Goal: Task Accomplishment & Management: Complete application form

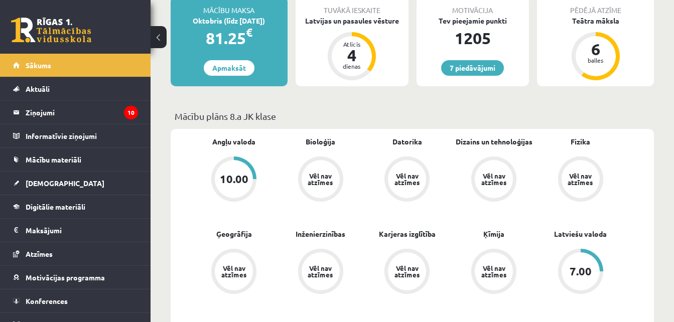
scroll to position [177, 0]
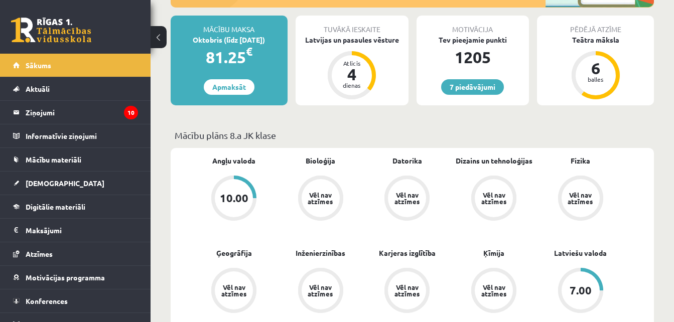
click at [583, 278] on div "7.00" at bounding box center [581, 291] width 38 height 38
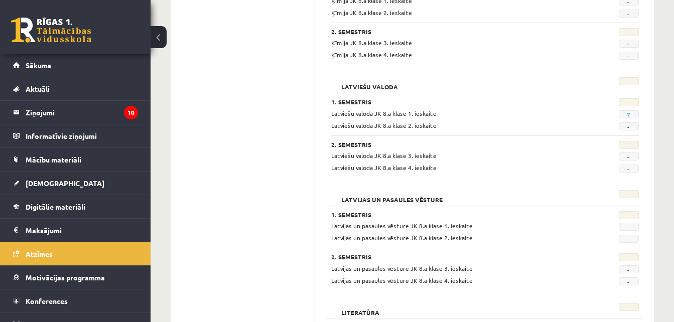
scroll to position [976, 0]
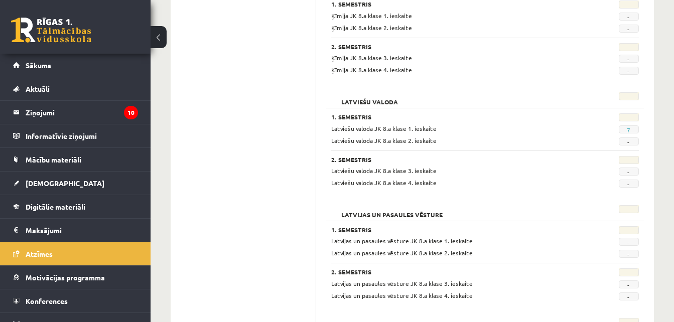
click at [652, 157] on div "**********" at bounding box center [485, 190] width 338 height 2071
click at [630, 128] on link "7" at bounding box center [629, 130] width 4 height 8
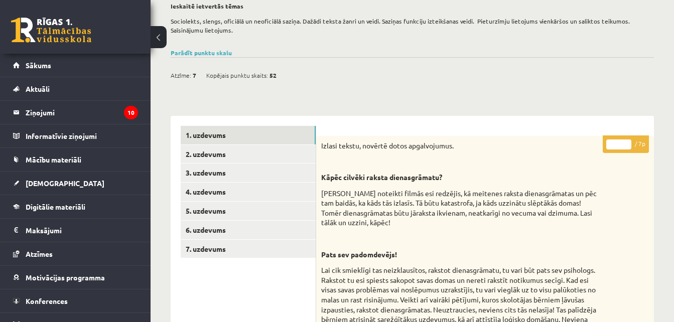
scroll to position [95, 0]
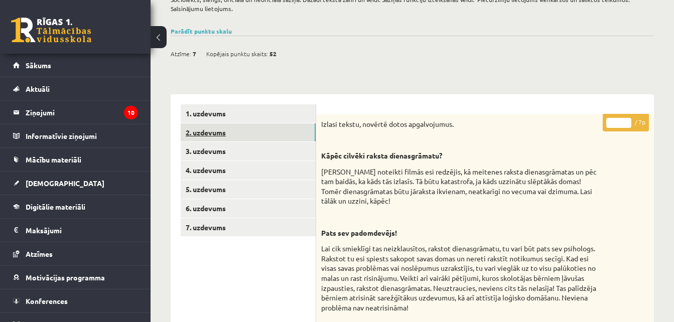
click at [252, 130] on link "2. uzdevums" at bounding box center [248, 133] width 135 height 19
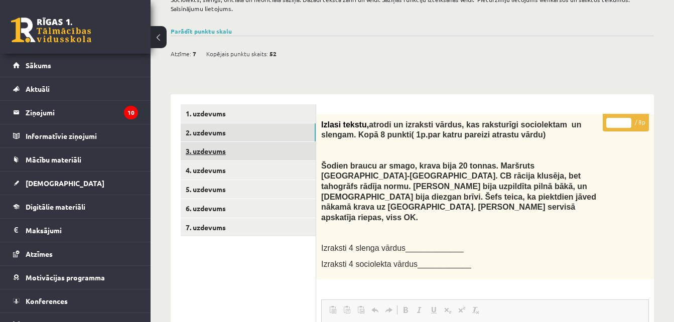
scroll to position [0, 0]
click at [257, 148] on link "3. uzdevums" at bounding box center [248, 151] width 135 height 19
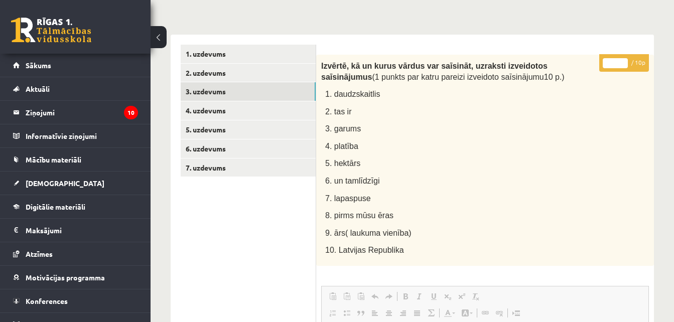
scroll to position [153, 0]
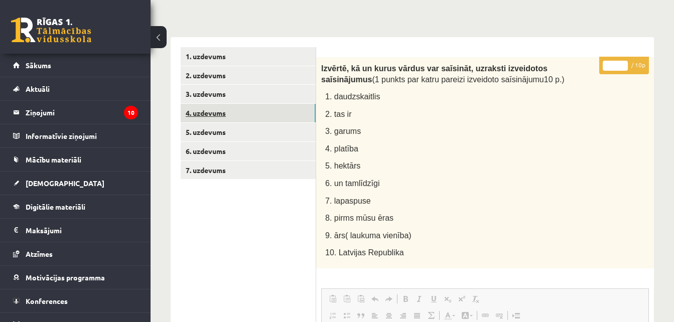
click at [267, 115] on link "4. uzdevums" at bounding box center [248, 113] width 135 height 19
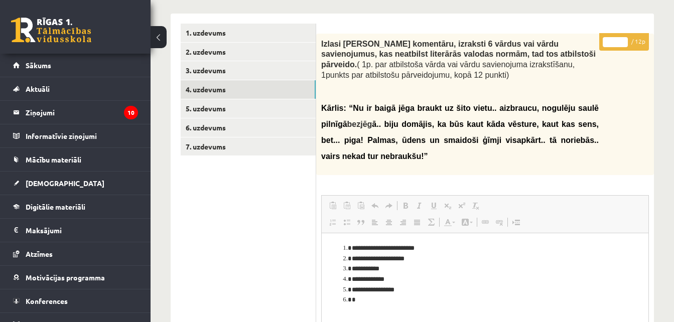
scroll to position [175, 0]
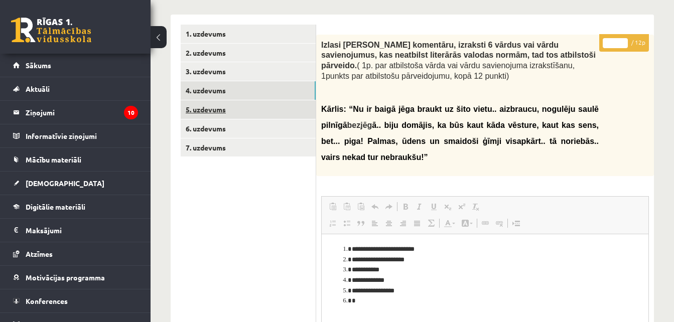
click at [262, 107] on link "5. uzdevums" at bounding box center [248, 109] width 135 height 19
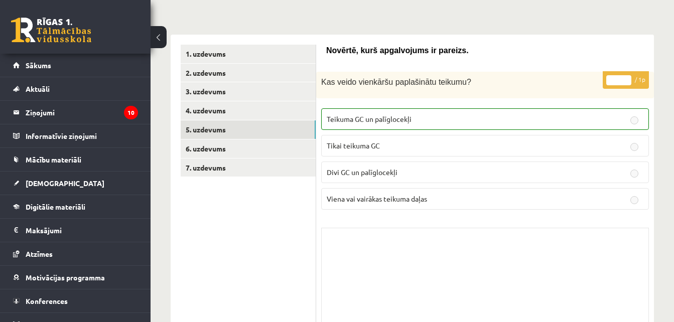
scroll to position [164, 0]
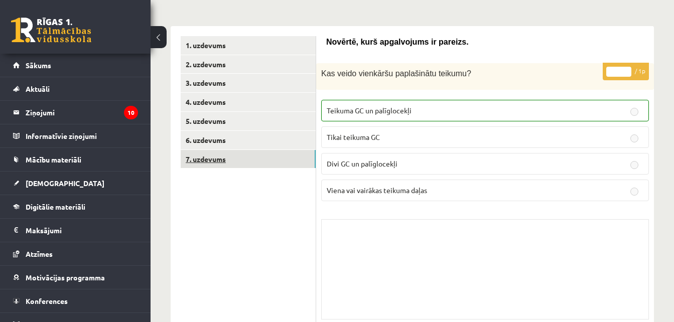
click at [294, 153] on link "7. uzdevums" at bounding box center [248, 159] width 135 height 19
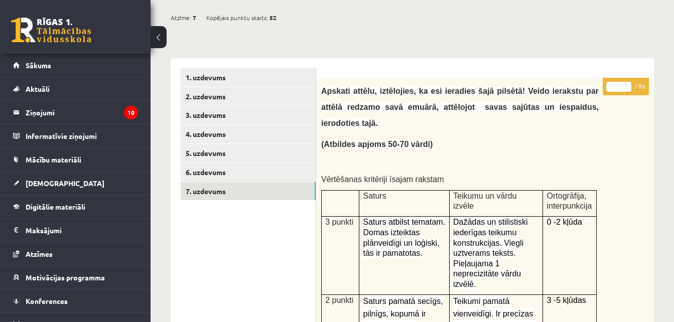
scroll to position [154, 0]
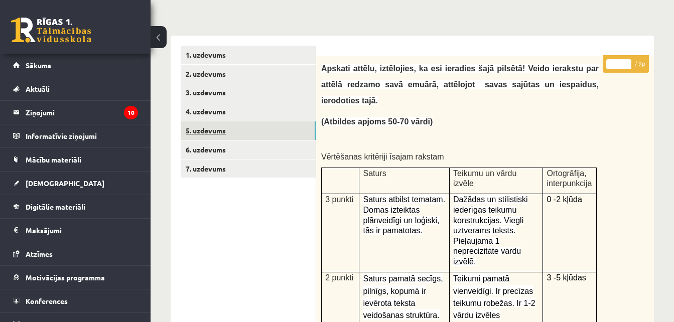
click at [286, 137] on link "5. uzdevums" at bounding box center [248, 131] width 135 height 19
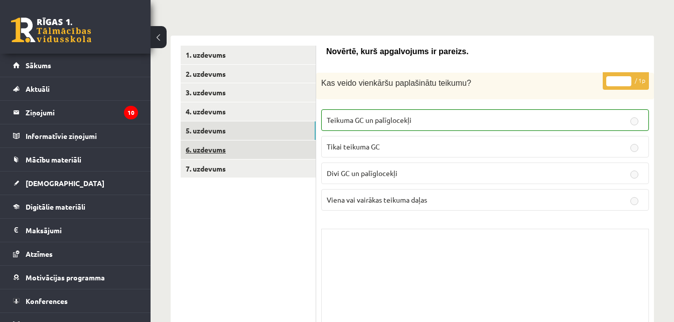
click at [285, 153] on link "6. uzdevums" at bounding box center [248, 150] width 135 height 19
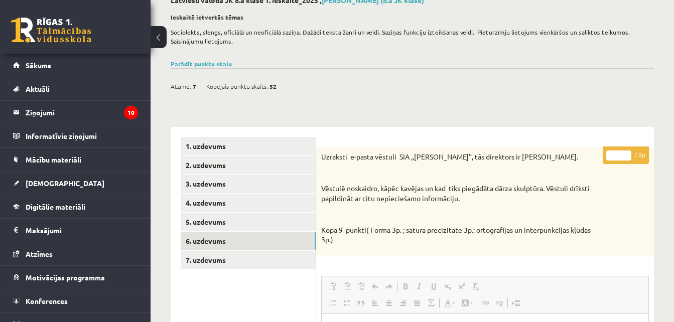
scroll to position [59, 0]
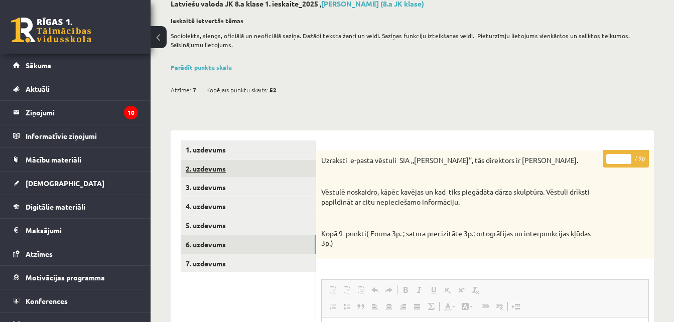
click at [239, 169] on link "2. uzdevums" at bounding box center [248, 169] width 135 height 19
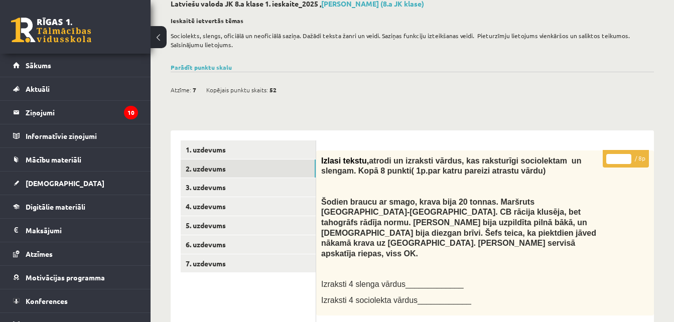
scroll to position [0, 0]
click at [250, 88] on span "Kopējais punktu skaits:" at bounding box center [237, 89] width 62 height 15
click at [215, 64] on link "Parādīt punktu skalu" at bounding box center [201, 67] width 61 height 8
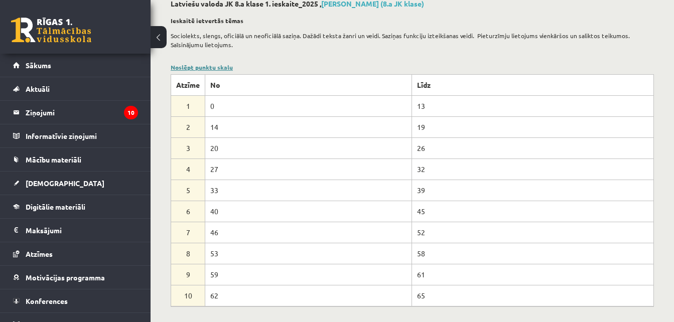
click at [227, 66] on link "Noslēpt punktu skalu" at bounding box center [202, 67] width 62 height 8
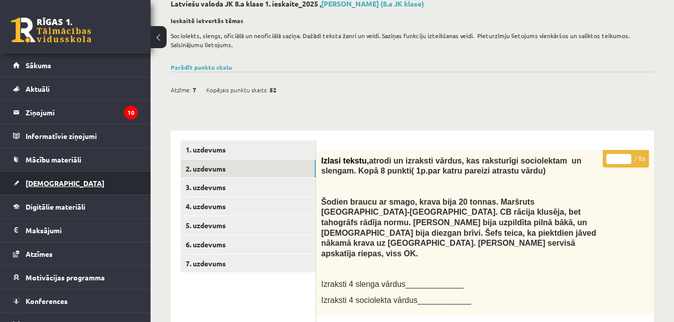
click at [78, 180] on link "[DEMOGRAPHIC_DATA]" at bounding box center [75, 183] width 125 height 23
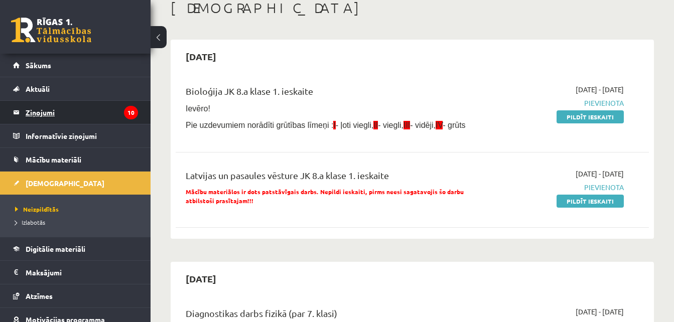
click at [98, 117] on legend "Ziņojumi 10" at bounding box center [82, 112] width 112 height 23
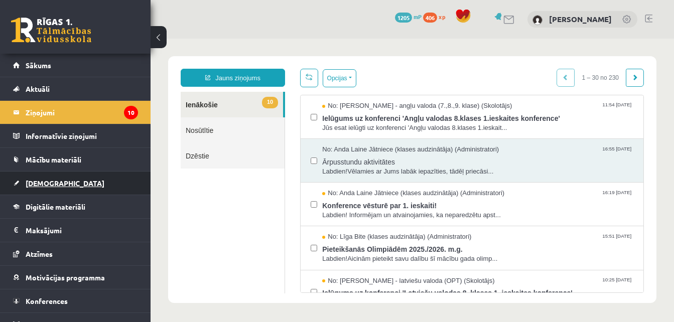
click at [112, 182] on link "[DEMOGRAPHIC_DATA]" at bounding box center [75, 183] width 125 height 23
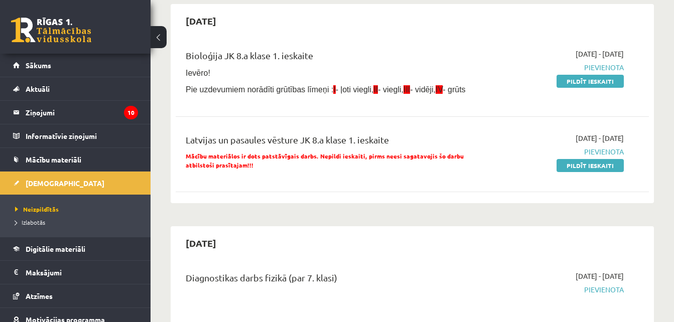
scroll to position [113, 0]
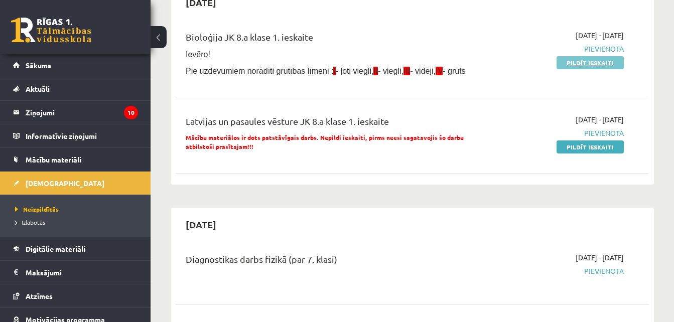
click at [580, 66] on link "Pildīt ieskaiti" at bounding box center [590, 62] width 67 height 13
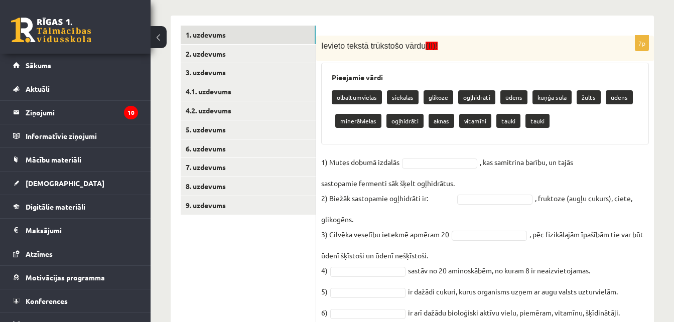
scroll to position [198, 0]
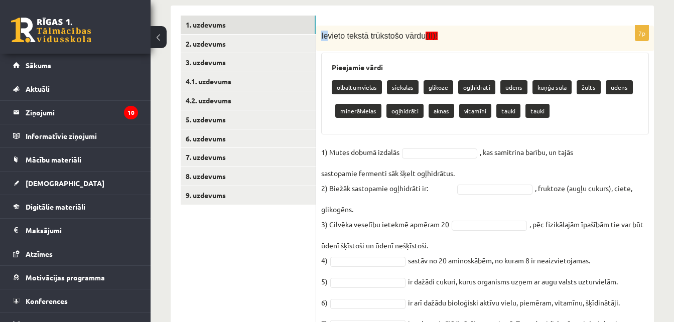
drag, startPoint x: 321, startPoint y: 33, endPoint x: 326, endPoint y: 42, distance: 10.1
click at [326, 42] on div "Ievieto tekstā trūkstošo vārdu (II)!" at bounding box center [485, 39] width 338 height 26
copy span "Ie"
click at [338, 52] on div "Ievieto tekstā trūkstošo vārdu (II)!" at bounding box center [485, 39] width 338 height 26
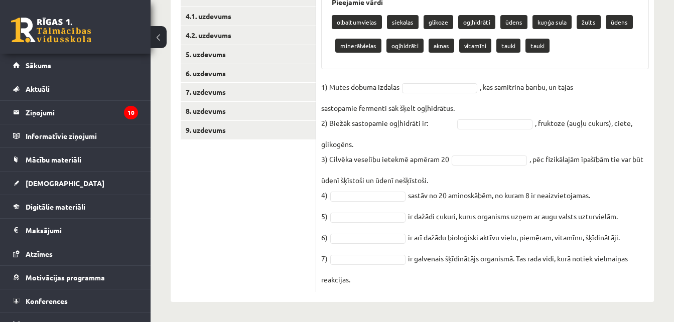
drag, startPoint x: 320, startPoint y: 57, endPoint x: 653, endPoint y: 327, distance: 428.7
copy div "Loremipsu dolor sitametconsect adipisci elitsed doeiusmodt incid utlab etdo mag…"
type input "*"
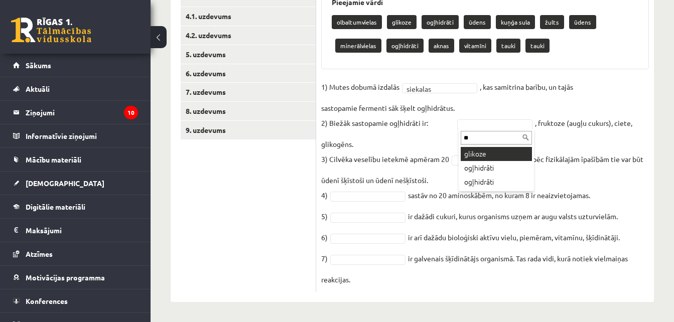
type input "**"
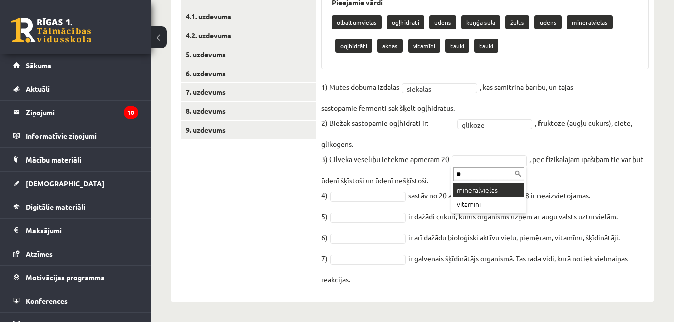
type input "**"
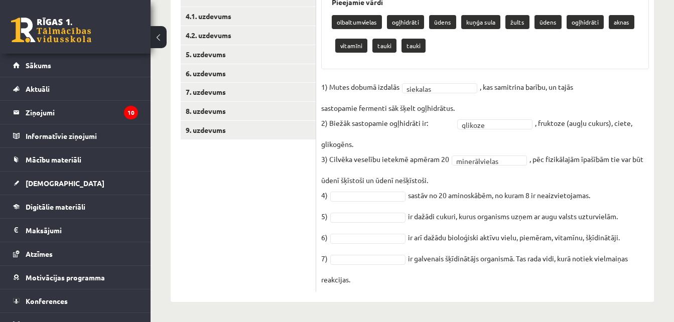
click at [388, 202] on fieldset "**********" at bounding box center [485, 183] width 328 height 208
type input "**"
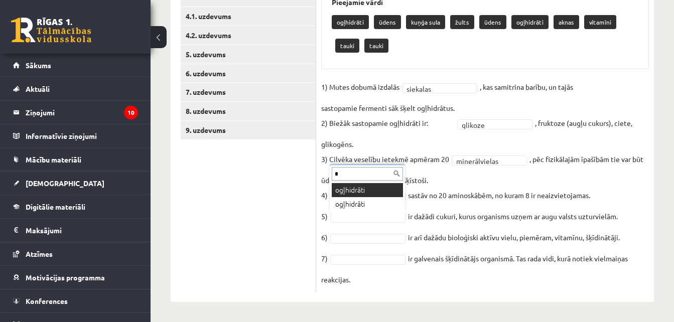
type input "*"
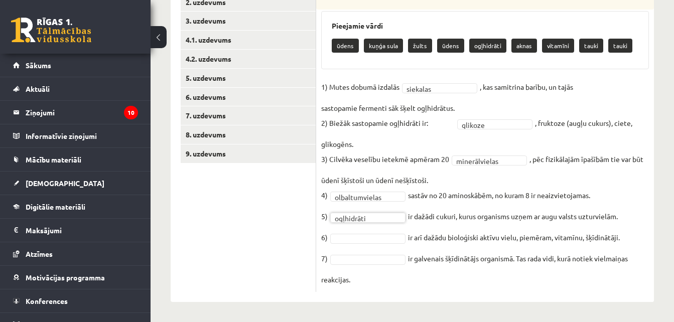
scroll to position [240, 0]
type input "**"
click at [353, 268] on fieldset "**********" at bounding box center [485, 183] width 328 height 208
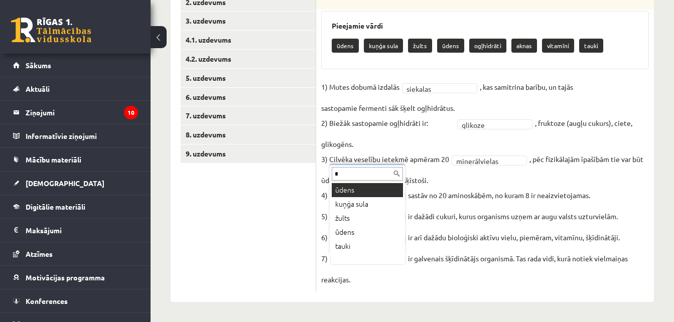
type input "*"
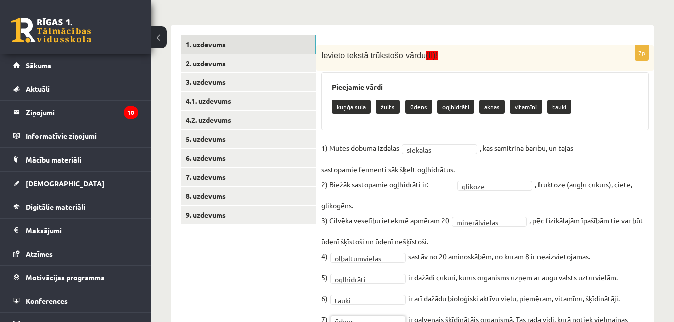
scroll to position [177, 0]
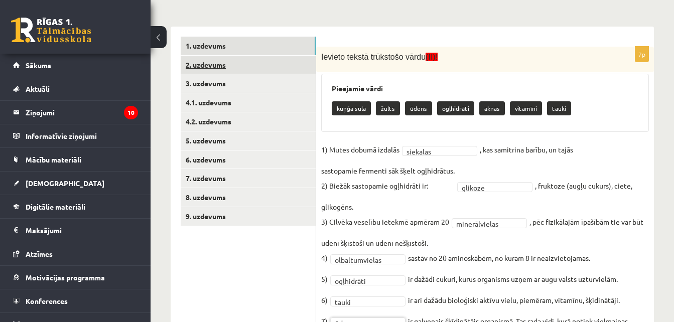
click at [260, 65] on link "2. uzdevums" at bounding box center [248, 65] width 135 height 19
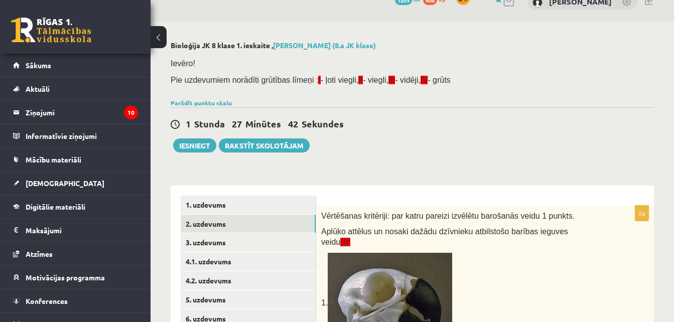
scroll to position [9, 0]
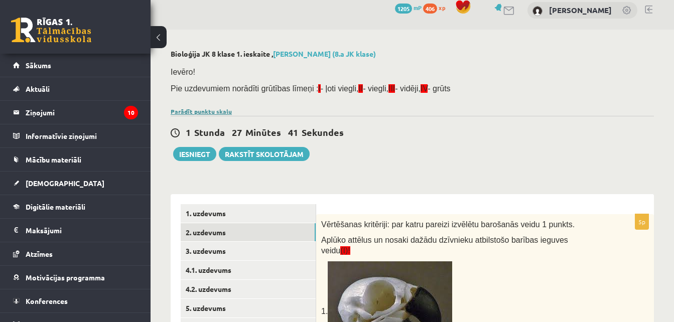
click at [221, 110] on link "Parādīt punktu skalu" at bounding box center [201, 111] width 61 height 8
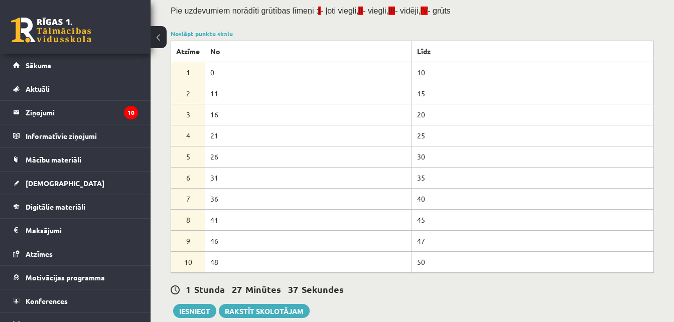
scroll to position [85, 0]
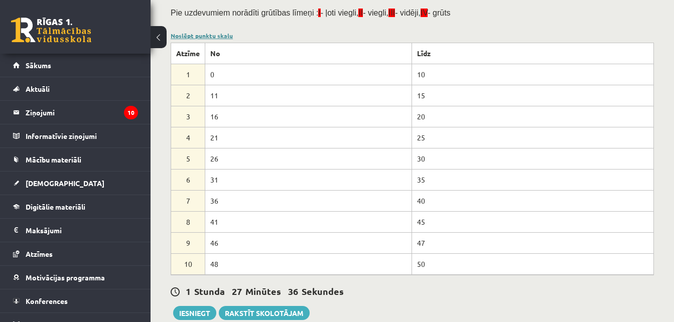
click at [222, 35] on link "Noslēpt punktu skalu" at bounding box center [202, 36] width 62 height 8
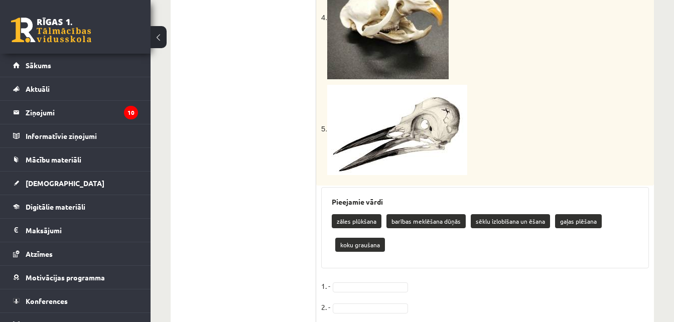
scroll to position [736, 0]
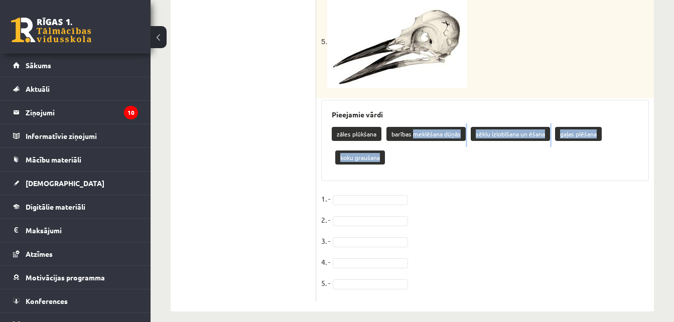
drag, startPoint x: 415, startPoint y: 122, endPoint x: 460, endPoint y: 170, distance: 65.4
click at [460, 170] on div "Pieejamie vārdi zāles plūkšana barības meklēšana dūņās sēklu izlobīšana un ēšan…" at bounding box center [485, 141] width 328 height 82
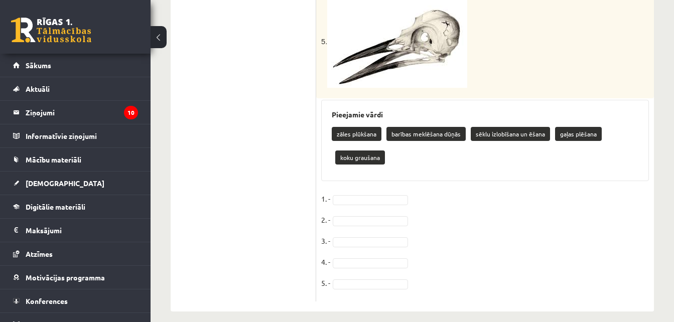
drag, startPoint x: 460, startPoint y: 170, endPoint x: 434, endPoint y: 223, distance: 58.9
click at [434, 223] on fieldset "1. - 2. - 3. - 4. - 5. -" at bounding box center [485, 243] width 328 height 105
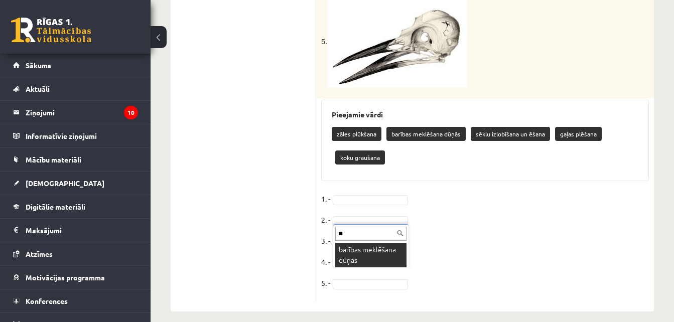
type input "**"
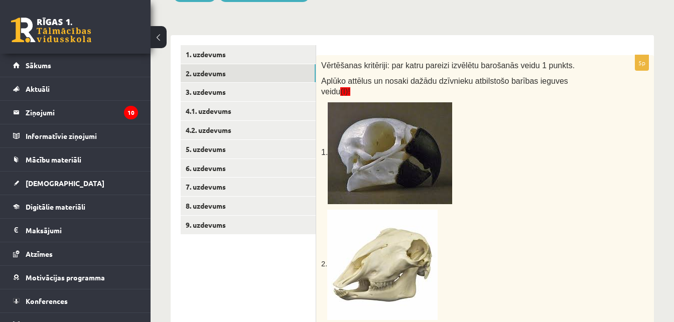
scroll to position [162, 0]
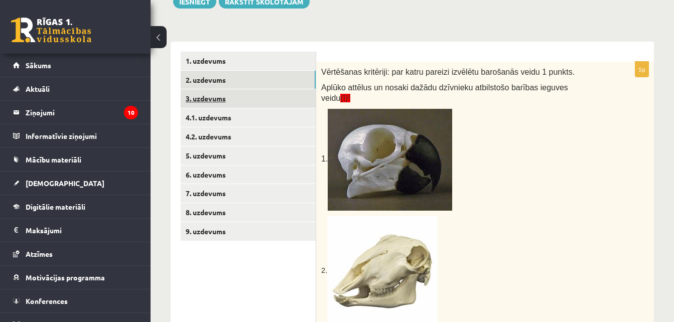
click at [233, 98] on link "3. uzdevums" at bounding box center [248, 98] width 135 height 19
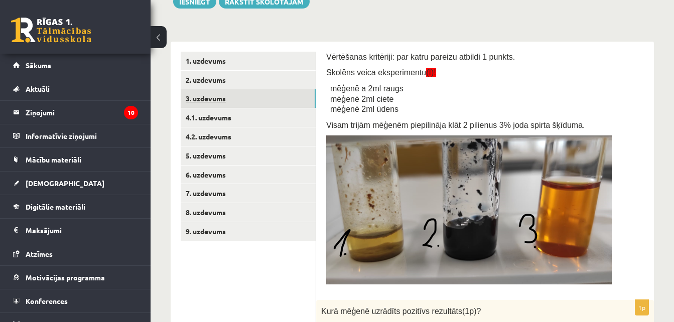
click at [233, 98] on link "3. uzdevums" at bounding box center [248, 98] width 135 height 19
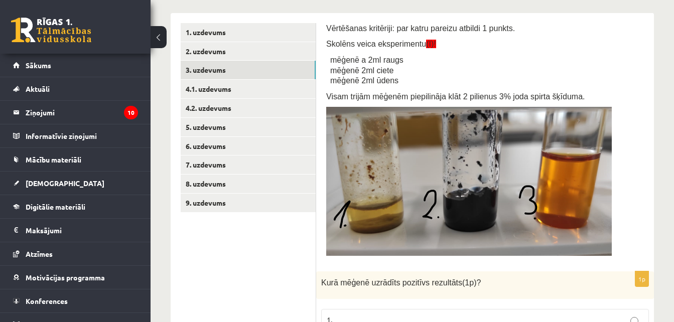
scroll to position [203, 0]
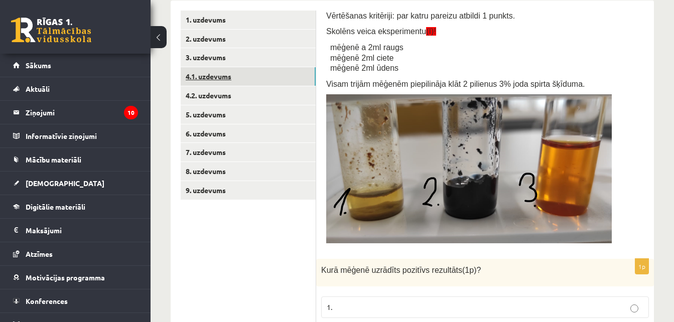
click at [301, 77] on link "4.1. uzdevums" at bounding box center [248, 76] width 135 height 19
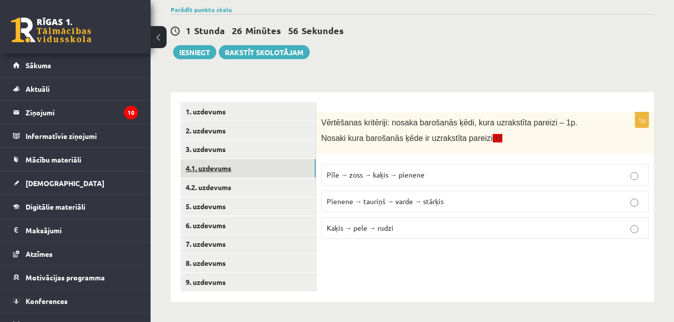
scroll to position [111, 0]
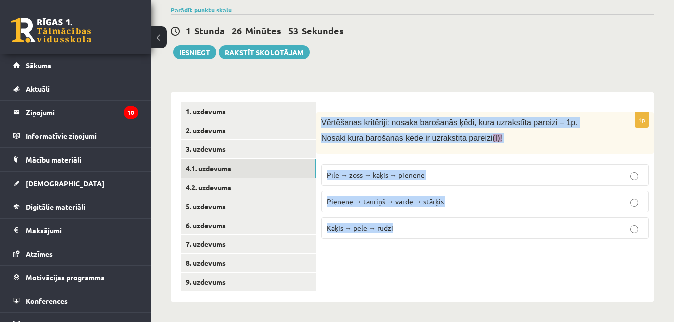
drag, startPoint x: 319, startPoint y: 119, endPoint x: 481, endPoint y: 262, distance: 216.0
click at [481, 262] on div "1p Vērtēšanas kritēriji: nosaka barošanās ķēdi, kura uzrakstīta pareizi – 1p. N…" at bounding box center [485, 197] width 338 height 210
drag, startPoint x: 481, startPoint y: 262, endPoint x: 445, endPoint y: 265, distance: 35.8
click at [445, 265] on div "1p Vērtēšanas kritēriji: nosaka barošanās ķēdi, kura uzrakstīta pareizi – 1p. N…" at bounding box center [485, 197] width 338 height 210
drag, startPoint x: 322, startPoint y: 119, endPoint x: 426, endPoint y: 239, distance: 158.4
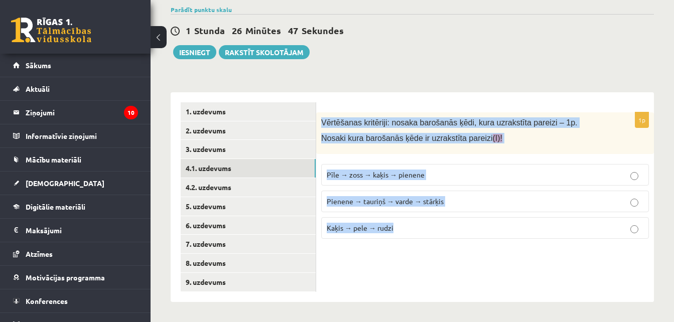
click at [426, 239] on div "1p Vērtēšanas kritēriji: nosaka barošanās ķēdi, kura uzrakstīta pareizi – 1p. N…" at bounding box center [485, 179] width 338 height 135
copy div "Vērtēšanas kritēriji: nosaka barošanās ķēdi, kura uzrakstīta pareizi – 1p. Nosa…"
click at [414, 203] on span "Pienene → tauriņš → varde → stārķis" at bounding box center [385, 201] width 117 height 9
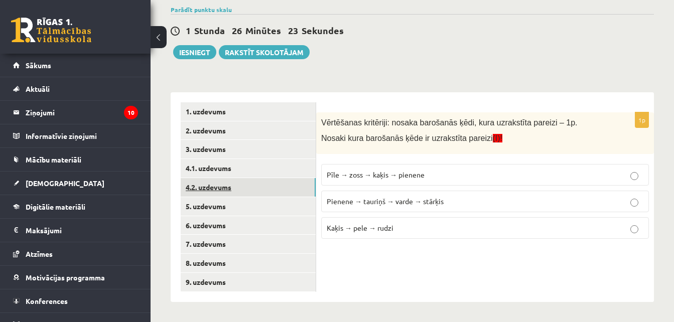
click at [191, 190] on link "4.2. uzdevums" at bounding box center [248, 187] width 135 height 19
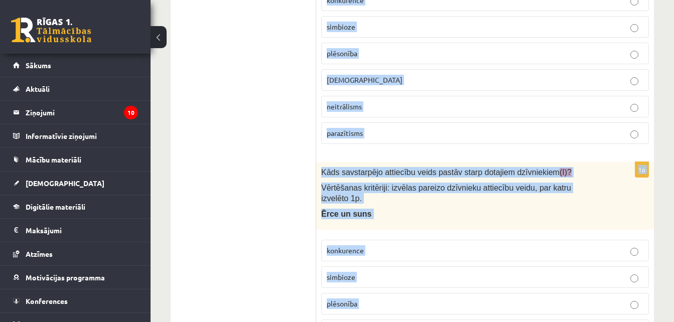
scroll to position [643, 0]
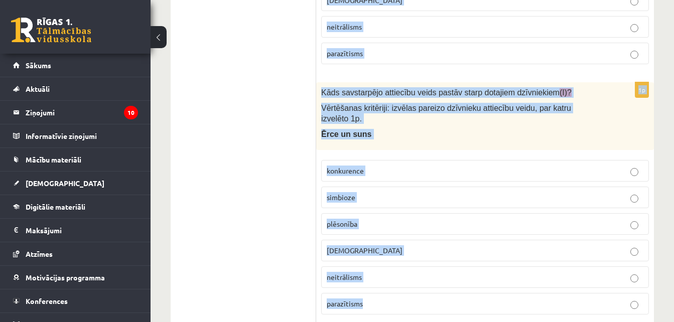
drag, startPoint x: 320, startPoint y: 119, endPoint x: 500, endPoint y: 278, distance: 240.1
copy form "Kāds savstarpējo attiecību veids pastāv starp dotajiem dzīvniekiem (I)? Vērtēša…"
click at [376, 299] on p "parazītisms" at bounding box center [485, 304] width 317 height 11
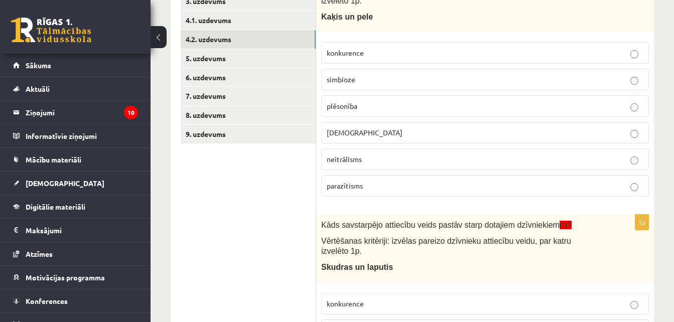
scroll to position [262, 0]
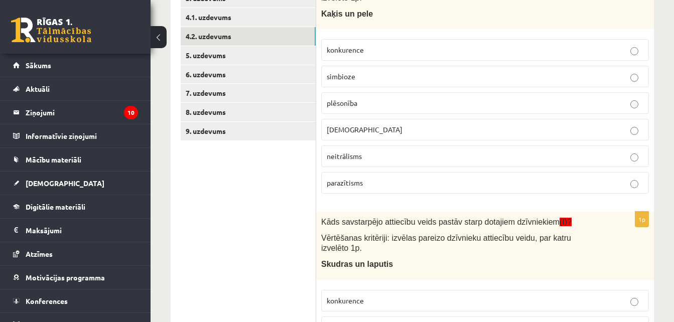
click at [583, 98] on p "plēsonība" at bounding box center [485, 103] width 317 height 11
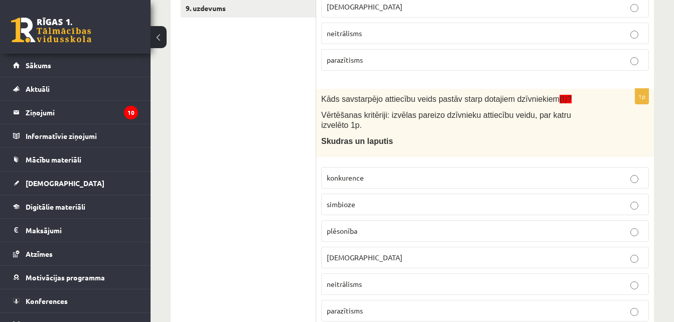
scroll to position [423, 0]
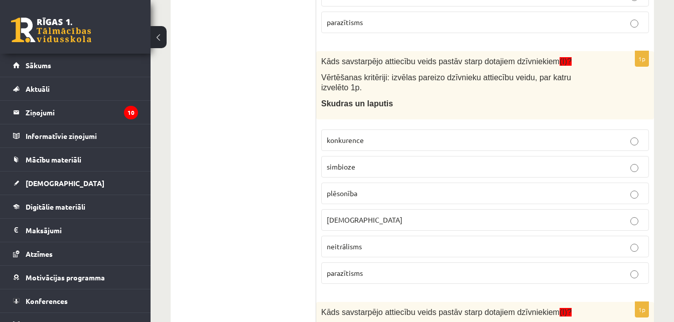
click at [471, 162] on p "simbioze" at bounding box center [485, 167] width 317 height 11
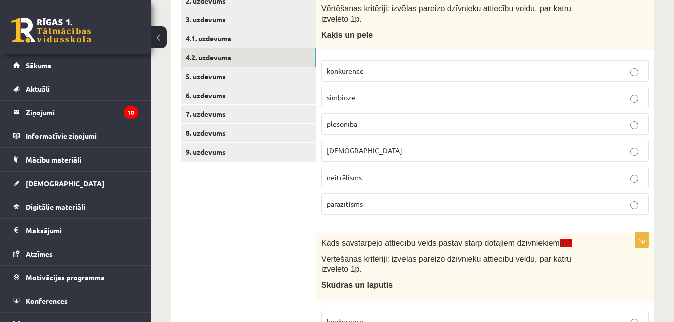
scroll to position [230, 0]
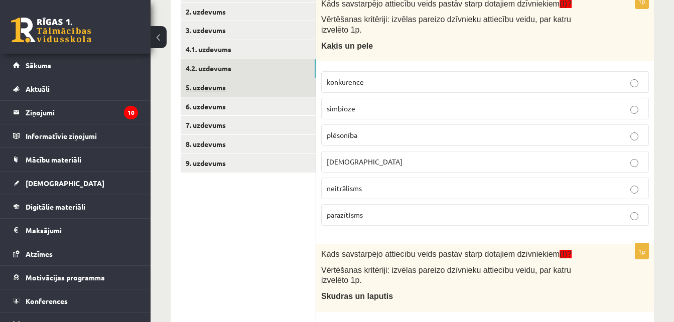
click at [292, 84] on link "5. uzdevums" at bounding box center [248, 87] width 135 height 19
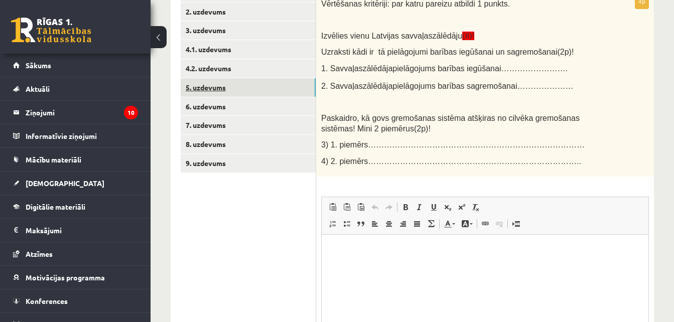
scroll to position [0, 0]
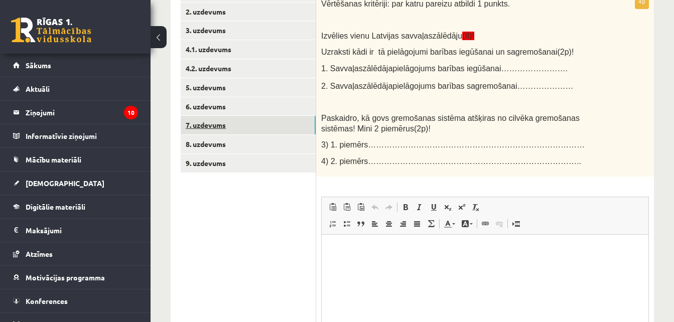
click at [267, 122] on link "7. uzdevums" at bounding box center [248, 125] width 135 height 19
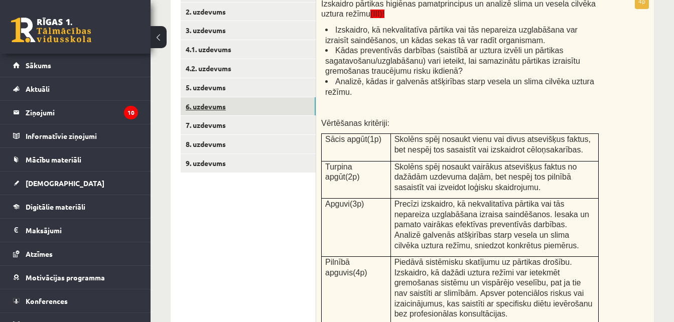
click at [281, 111] on link "6. uzdevums" at bounding box center [248, 106] width 135 height 19
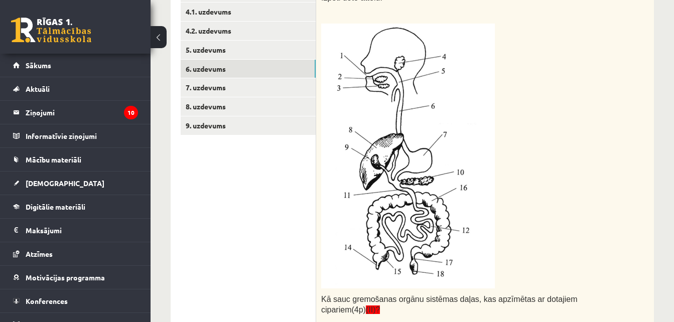
scroll to position [251, 0]
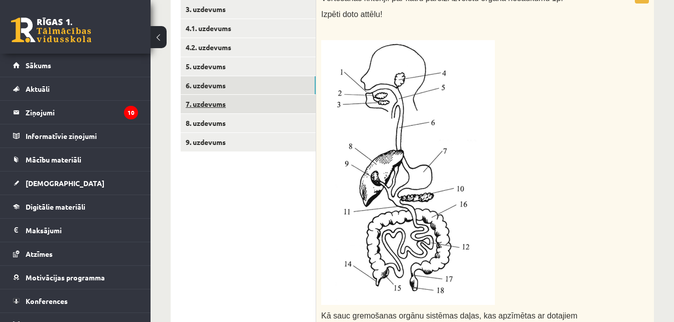
click at [299, 102] on link "7. uzdevums" at bounding box center [248, 104] width 135 height 19
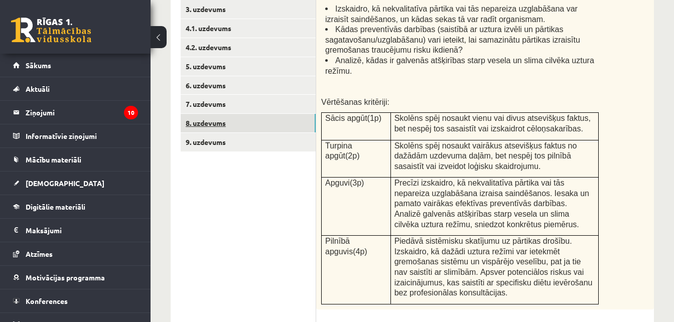
click at [296, 127] on link "8. uzdevums" at bounding box center [248, 123] width 135 height 19
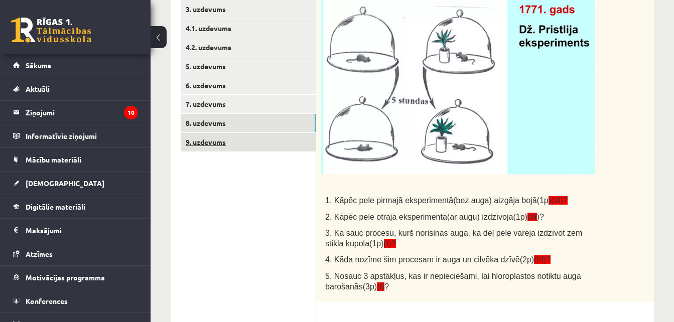
scroll to position [0, 0]
click at [294, 140] on link "9. uzdevums" at bounding box center [248, 142] width 135 height 19
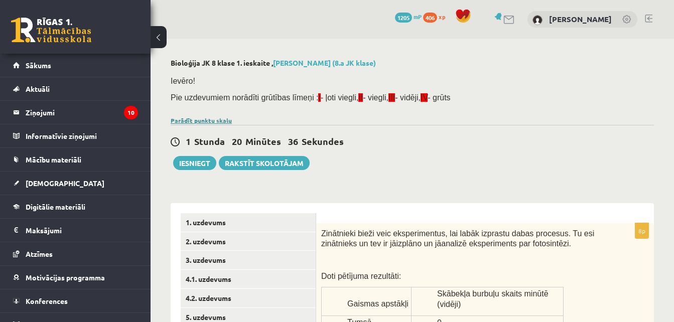
click at [206, 120] on link "Parādīt punktu skalu" at bounding box center [201, 121] width 61 height 8
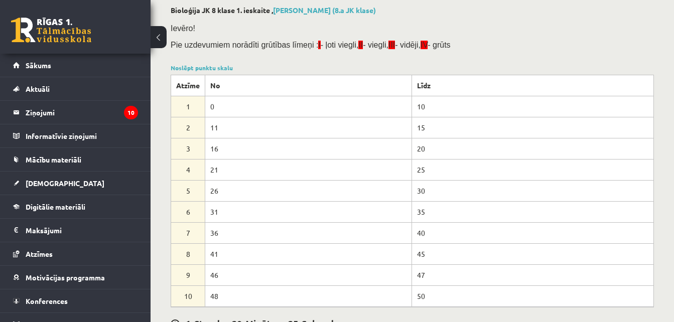
scroll to position [34, 0]
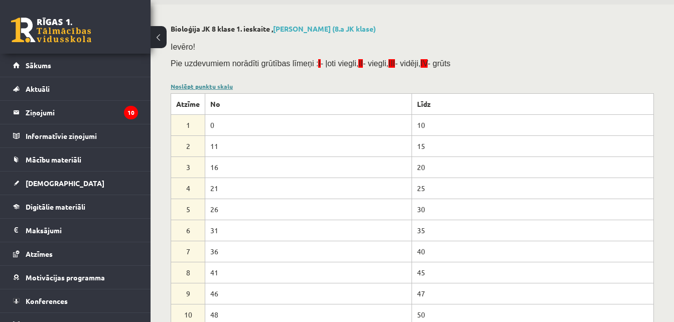
click at [225, 85] on link "Noslēpt punktu skalu" at bounding box center [202, 86] width 62 height 8
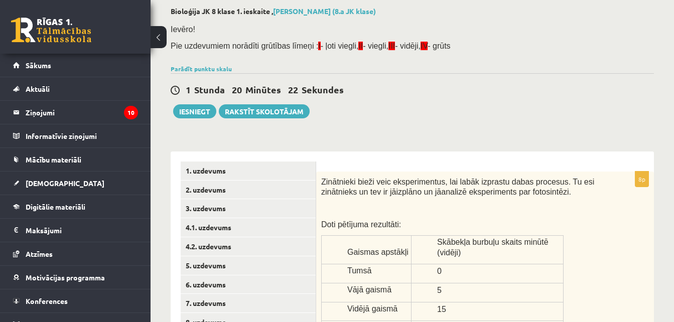
scroll to position [35, 0]
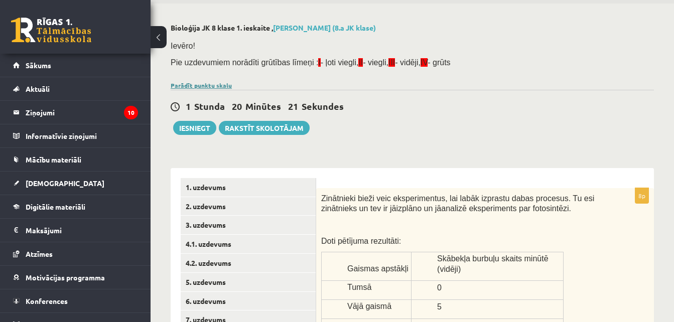
click at [219, 86] on link "Parādīt punktu skalu" at bounding box center [201, 85] width 61 height 8
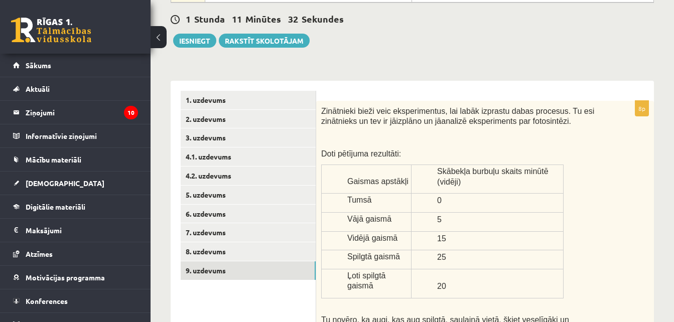
scroll to position [350, 0]
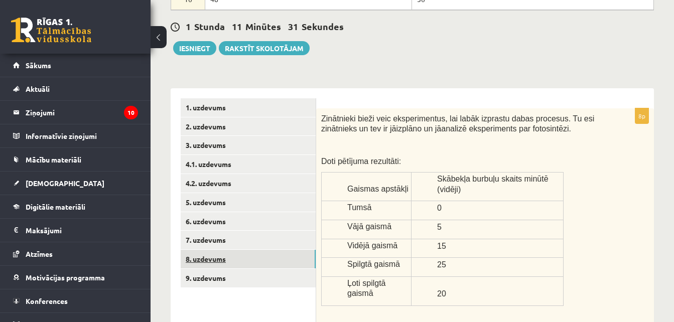
click at [275, 259] on link "8. uzdevums" at bounding box center [248, 259] width 135 height 19
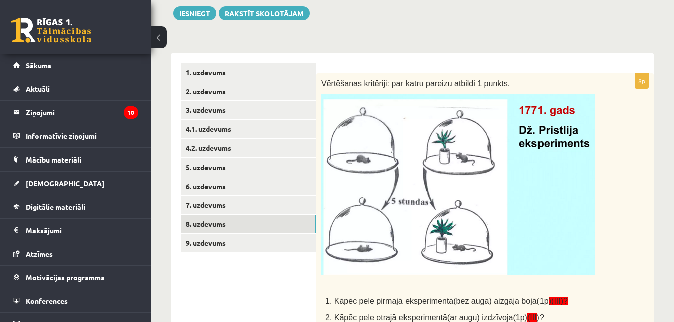
scroll to position [382, 0]
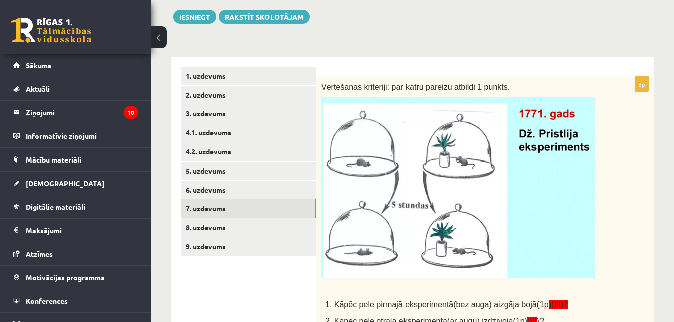
click at [272, 212] on link "7. uzdevums" at bounding box center [248, 208] width 135 height 19
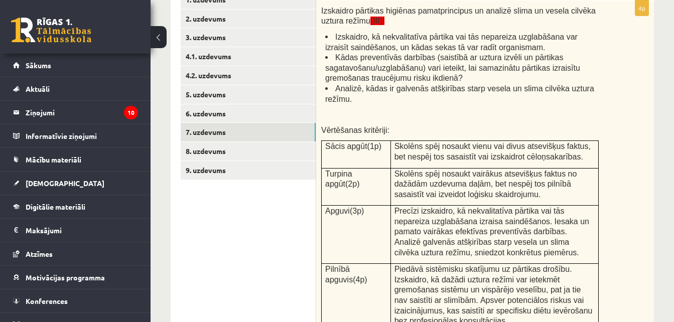
scroll to position [441, 0]
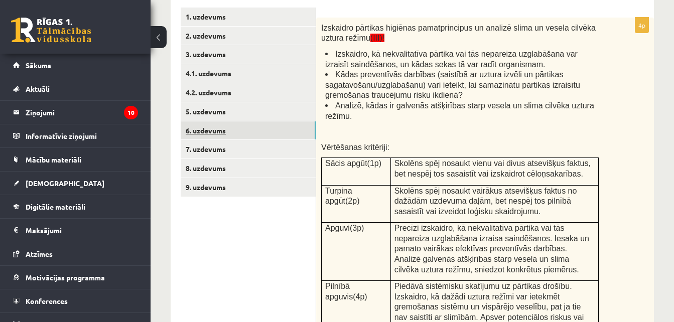
click at [307, 127] on link "6. uzdevums" at bounding box center [248, 131] width 135 height 19
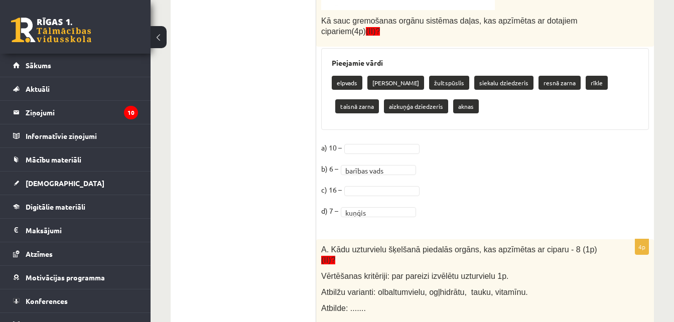
scroll to position [784, 0]
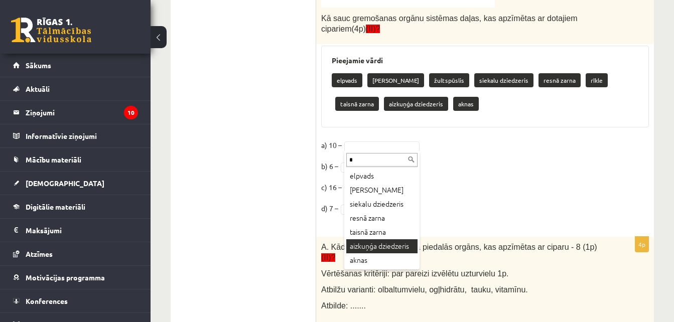
type input "*"
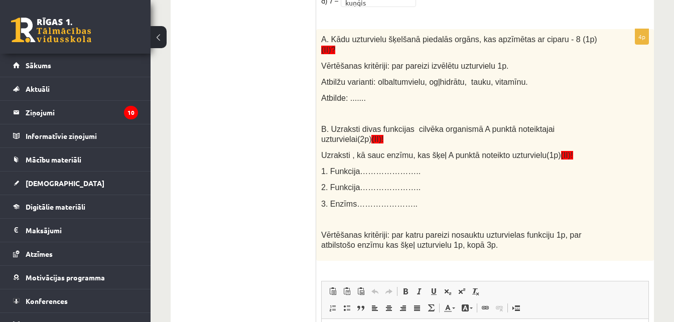
scroll to position [938, 0]
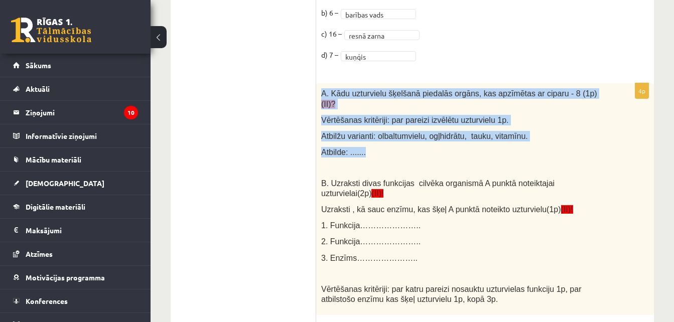
drag, startPoint x: 318, startPoint y: 68, endPoint x: 390, endPoint y: 116, distance: 86.9
click at [390, 116] on div "A. Kādu uzturvielu šķelšanā piedalās orgāns, kas apzīmētas ar ciparu - 8 (1p) (…" at bounding box center [485, 199] width 338 height 232
copy div "A. Kādu uzturvielu šķelšanā piedalās orgāns, kas apzīmētas ar ciparu - 8 (1p) (…"
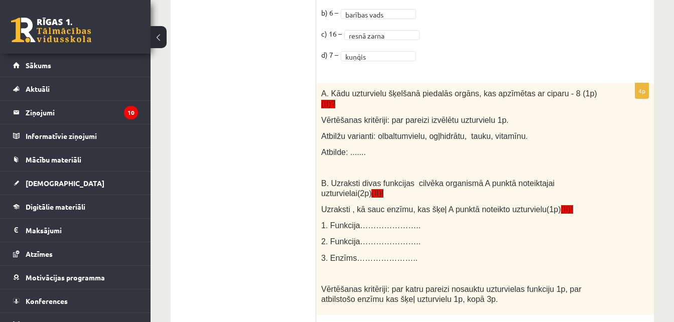
click at [638, 147] on div "A. Kādu uzturvielu šķelšanā piedalās orgāns, kas apzīmētas ar ciparu - 8 (1p) (…" at bounding box center [485, 199] width 338 height 232
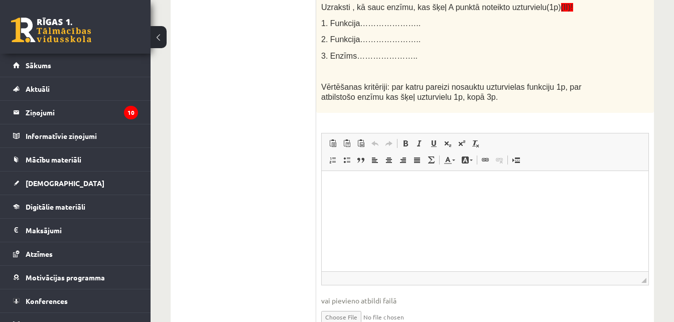
scroll to position [1147, 0]
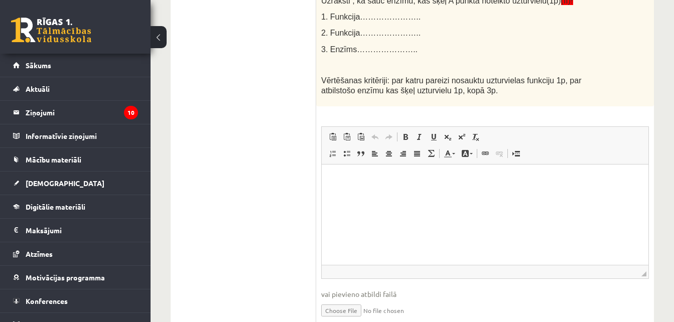
click at [451, 192] on html at bounding box center [485, 180] width 327 height 31
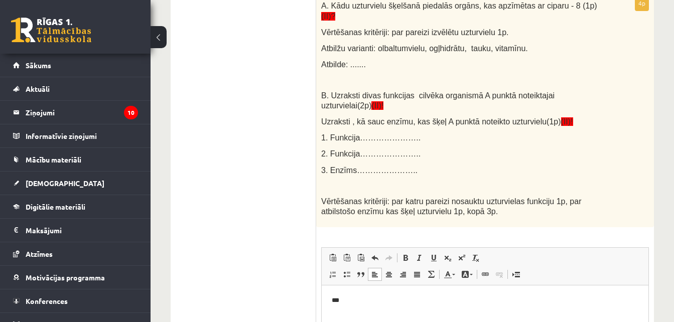
scroll to position [1018, 0]
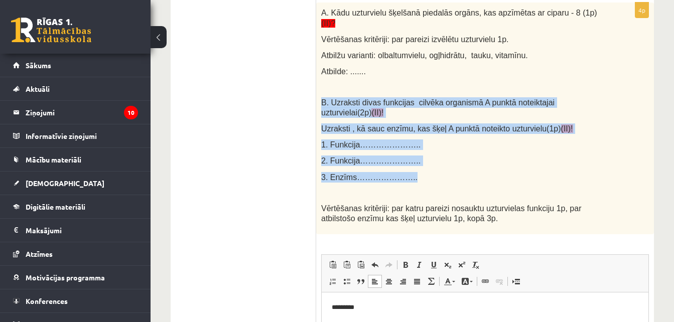
drag, startPoint x: 321, startPoint y: 68, endPoint x: 404, endPoint y: 135, distance: 106.1
click at [404, 135] on div "A. Kādu uzturvielu šķelšanā piedalās orgāns, kas apzīmētas ar ciparu - 8 (1p) (…" at bounding box center [485, 119] width 338 height 232
copy div "B. Uzraksti divas funkcijas cilvēka organismā A punktā noteiktajai uzturvielai(…"
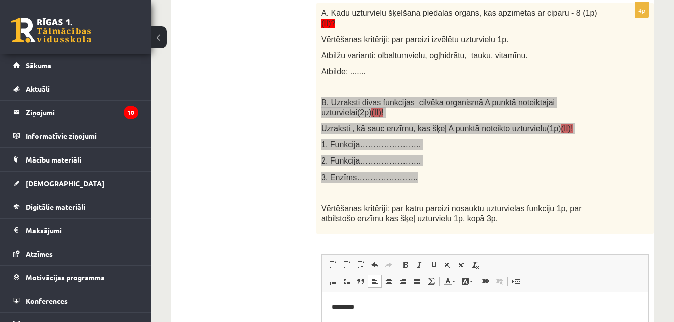
click at [395, 316] on html "*********" at bounding box center [485, 308] width 327 height 31
click at [377, 322] on p "**********" at bounding box center [485, 325] width 307 height 11
click at [482, 322] on p "**********" at bounding box center [485, 325] width 307 height 11
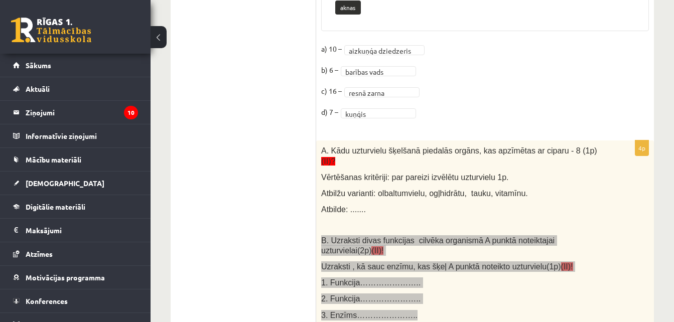
scroll to position [989, 0]
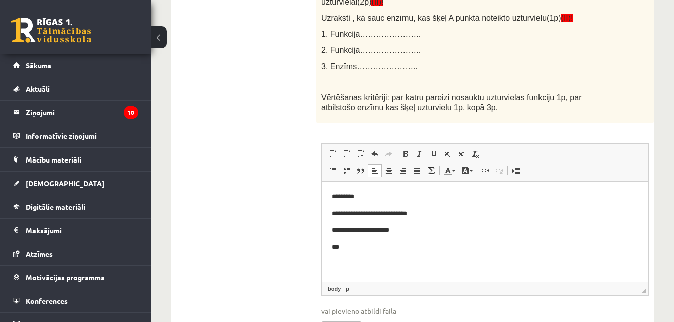
scroll to position [1147, 0]
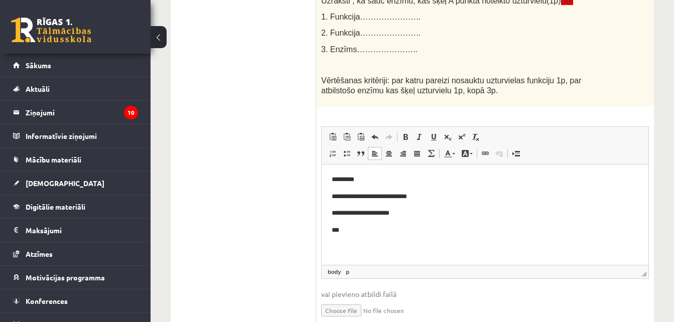
click at [442, 233] on p "***" at bounding box center [485, 230] width 307 height 11
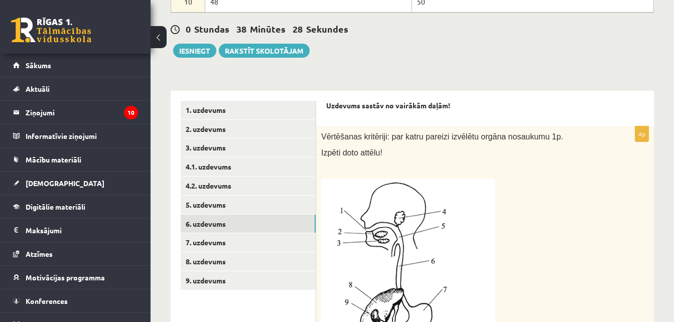
scroll to position [345, 0]
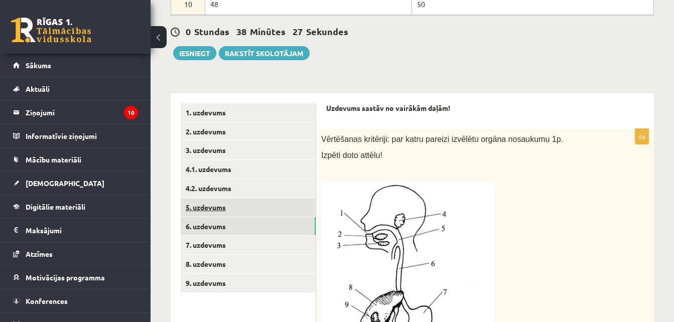
click at [272, 202] on link "5. uzdevums" at bounding box center [248, 207] width 135 height 19
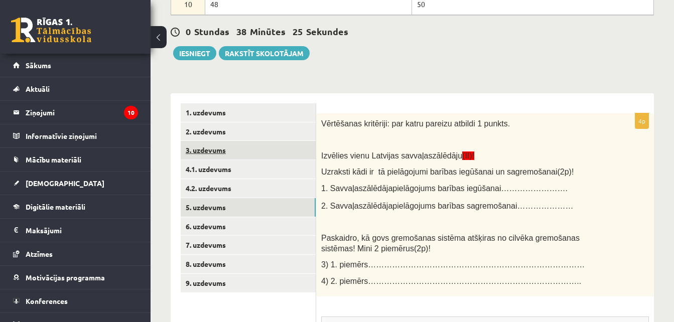
scroll to position [0, 0]
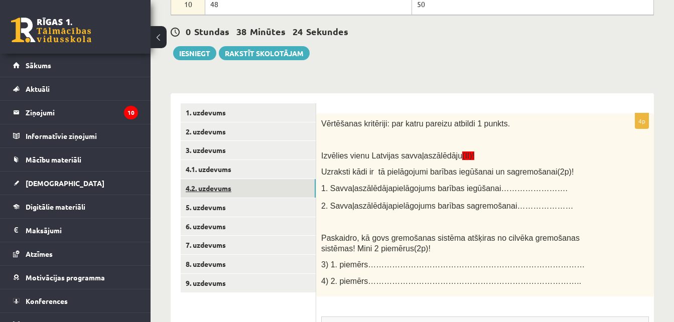
click at [259, 186] on link "4.2. uzdevums" at bounding box center [248, 188] width 135 height 19
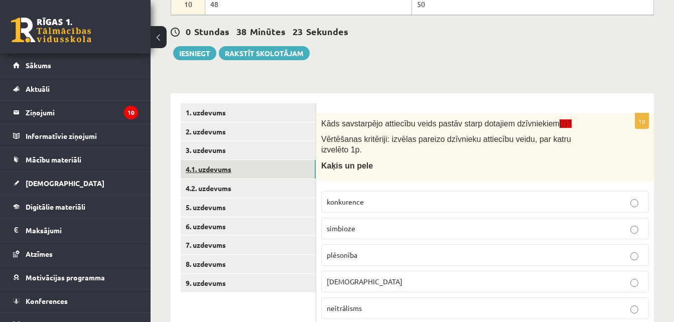
click at [284, 165] on link "4.1. uzdevums" at bounding box center [248, 169] width 135 height 19
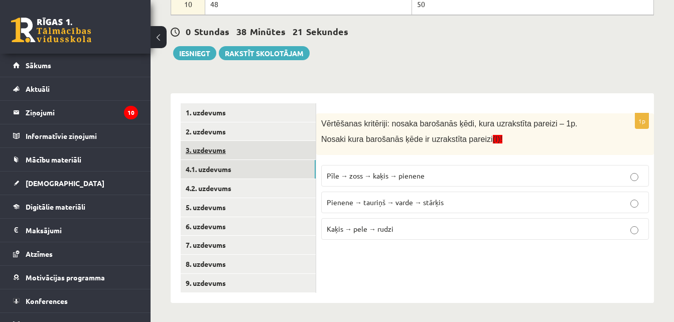
click at [286, 150] on link "3. uzdevums" at bounding box center [248, 150] width 135 height 19
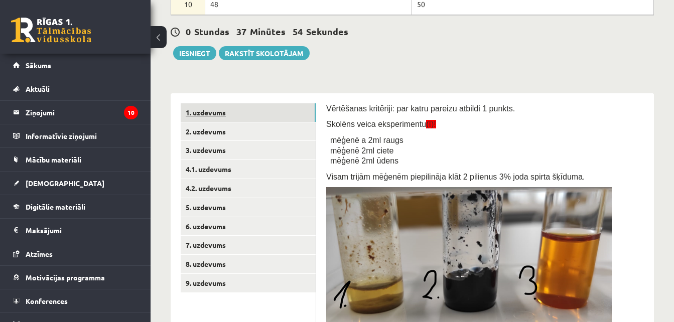
click at [271, 111] on link "1. uzdevums" at bounding box center [248, 112] width 135 height 19
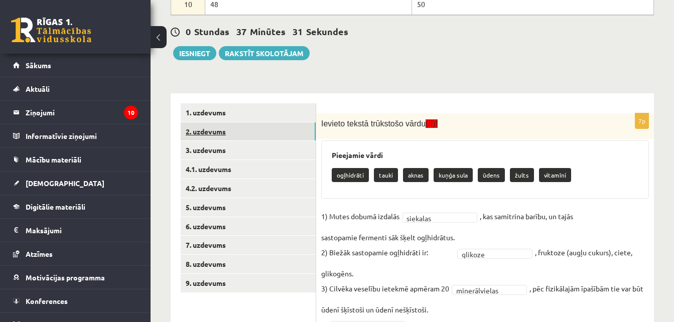
click at [281, 136] on link "2. uzdevums" at bounding box center [248, 132] width 135 height 19
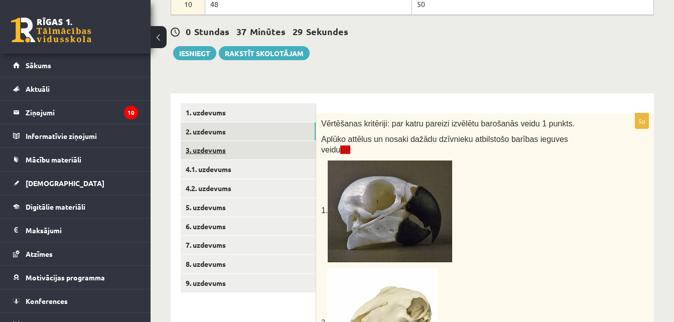
click at [264, 154] on link "3. uzdevums" at bounding box center [248, 150] width 135 height 19
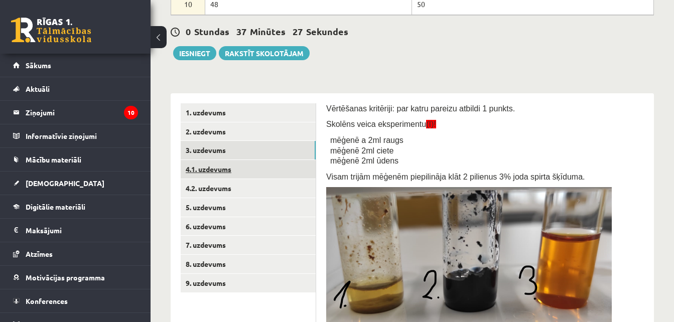
click at [297, 167] on link "4.1. uzdevums" at bounding box center [248, 169] width 135 height 19
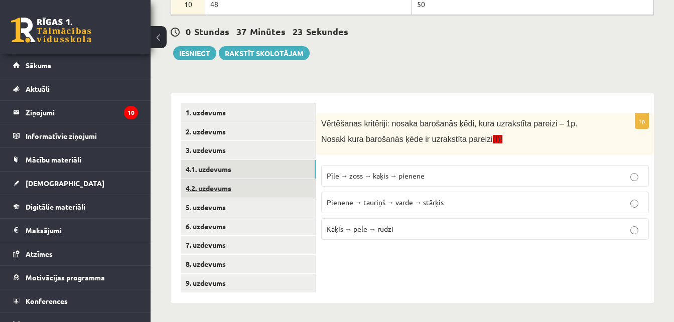
click at [299, 186] on link "4.2. uzdevums" at bounding box center [248, 188] width 135 height 19
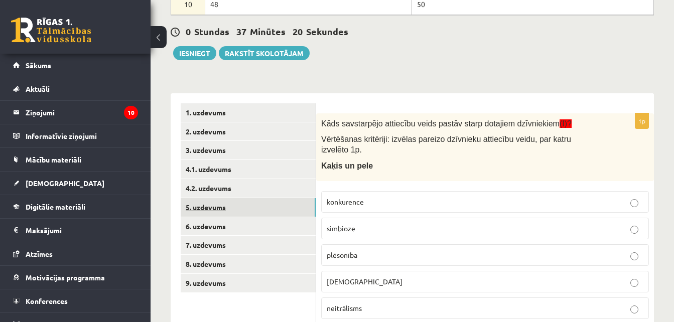
click at [288, 208] on link "5. uzdevums" at bounding box center [248, 207] width 135 height 19
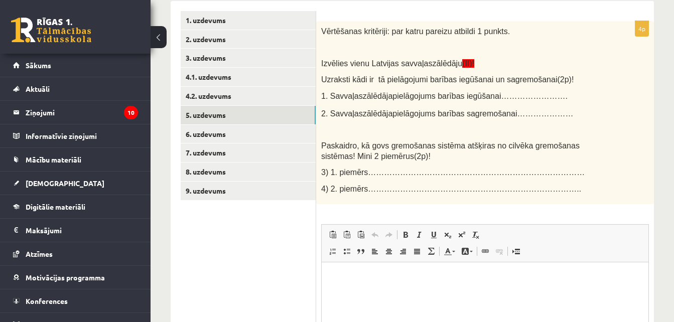
scroll to position [427, 0]
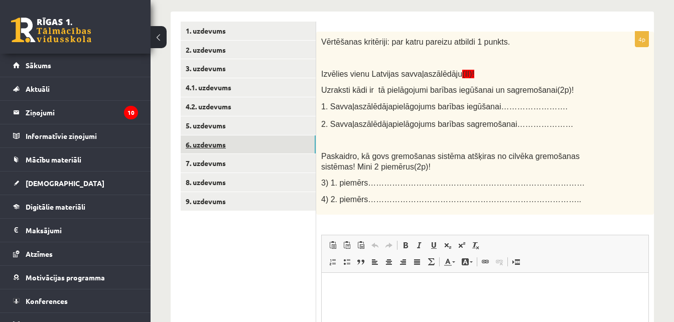
click at [204, 150] on link "6. uzdevums" at bounding box center [248, 145] width 135 height 19
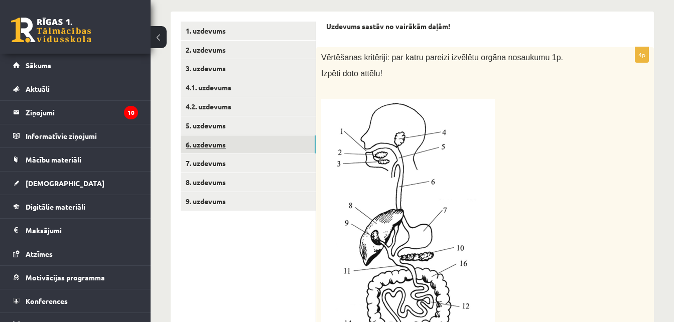
scroll to position [0, 0]
click at [232, 167] on link "7. uzdevums" at bounding box center [248, 163] width 135 height 19
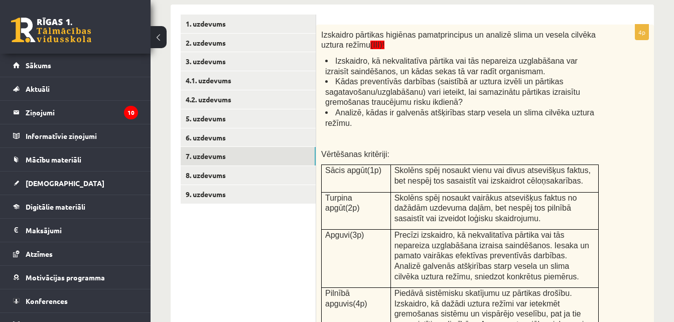
scroll to position [413, 0]
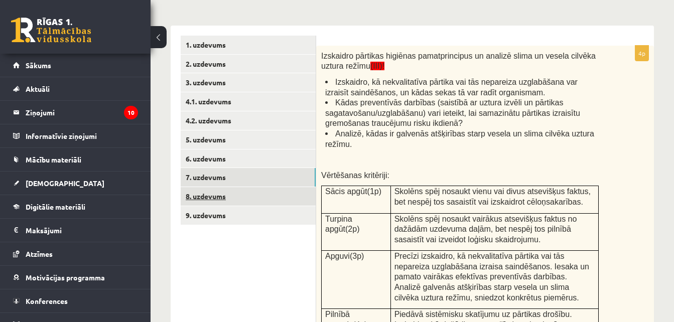
click at [301, 205] on link "8. uzdevums" at bounding box center [248, 196] width 135 height 19
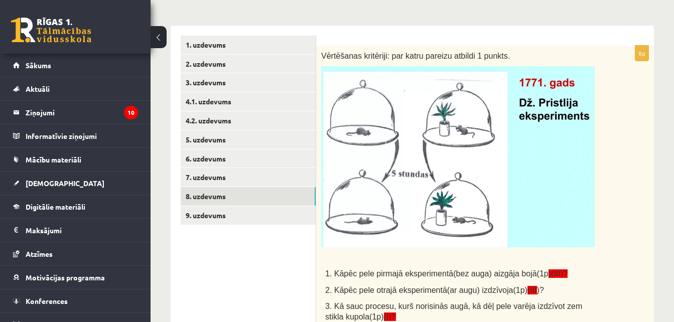
scroll to position [0, 0]
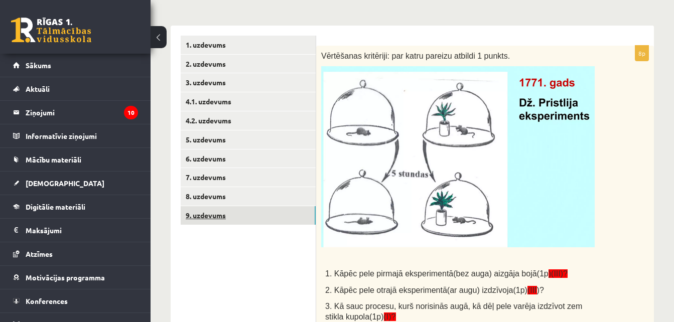
click at [290, 216] on link "9. uzdevums" at bounding box center [248, 215] width 135 height 19
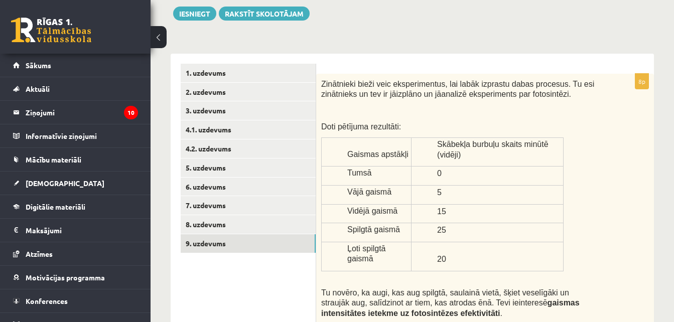
scroll to position [377, 0]
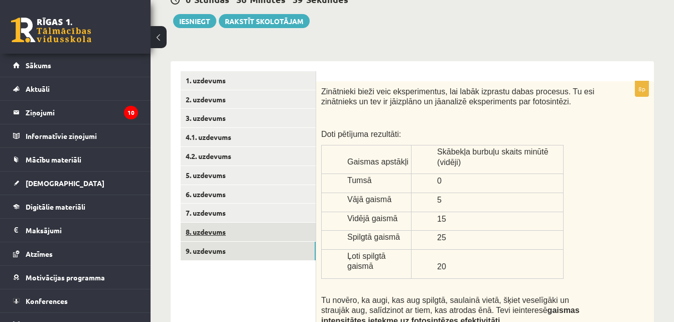
click at [285, 235] on link "8. uzdevums" at bounding box center [248, 232] width 135 height 19
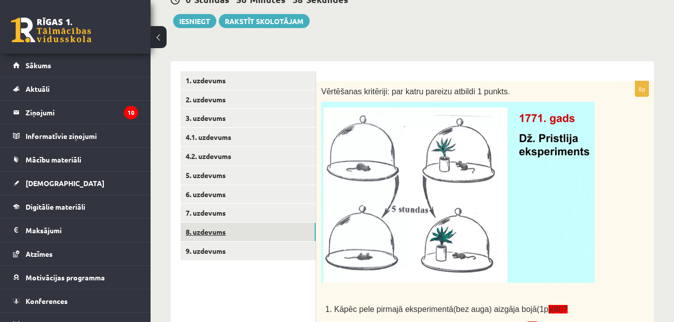
scroll to position [0, 0]
click at [272, 209] on link "7. uzdevums" at bounding box center [248, 213] width 135 height 19
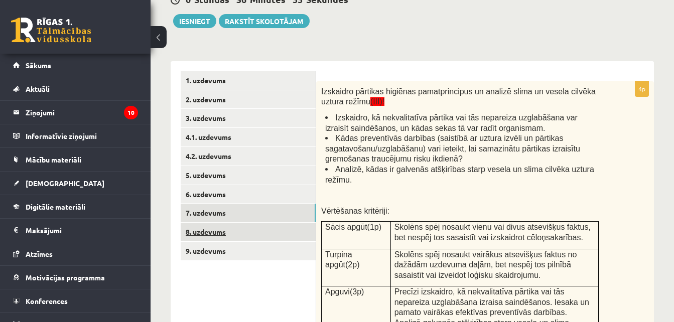
click at [285, 226] on link "8. uzdevums" at bounding box center [248, 232] width 135 height 19
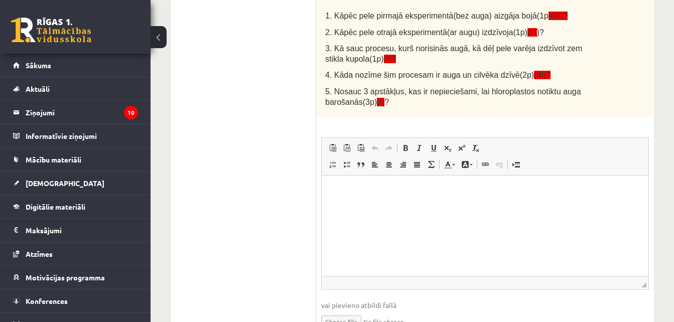
scroll to position [676, 0]
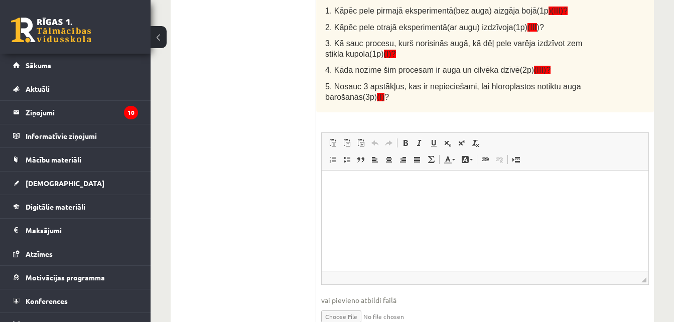
click at [442, 201] on html at bounding box center [485, 186] width 327 height 31
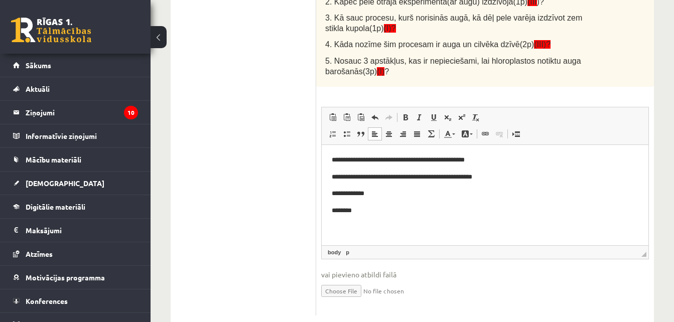
scroll to position [703, 0]
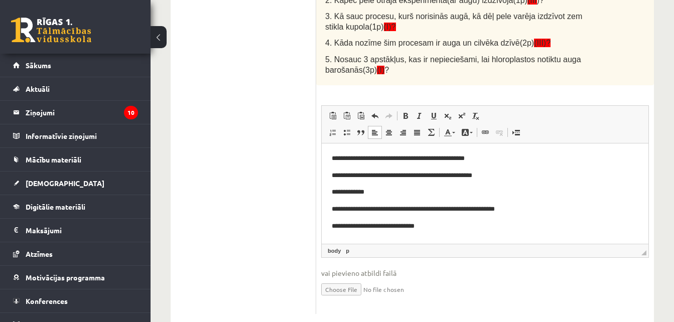
click at [406, 225] on p "**********" at bounding box center [485, 226] width 307 height 11
click at [412, 224] on p "**********" at bounding box center [485, 226] width 307 height 11
click at [414, 227] on p "**********" at bounding box center [485, 226] width 307 height 11
click at [453, 231] on p "**********" at bounding box center [485, 226] width 307 height 11
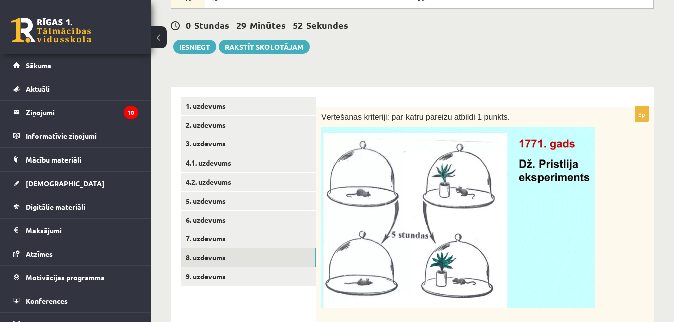
scroll to position [345, 0]
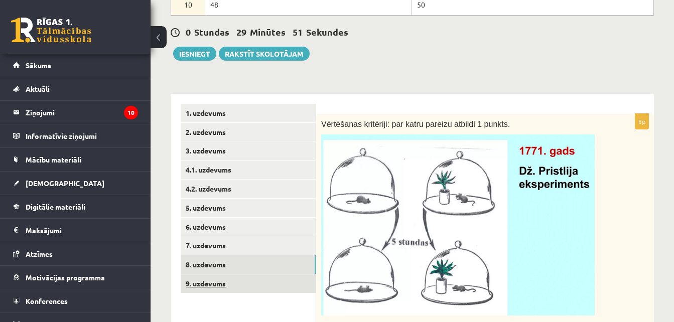
click at [239, 286] on link "9. uzdevums" at bounding box center [248, 284] width 135 height 19
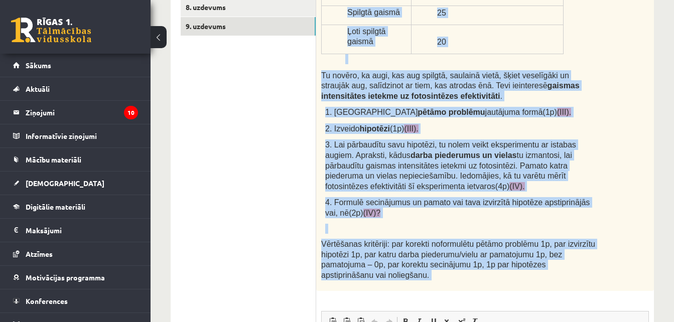
scroll to position [801, 0]
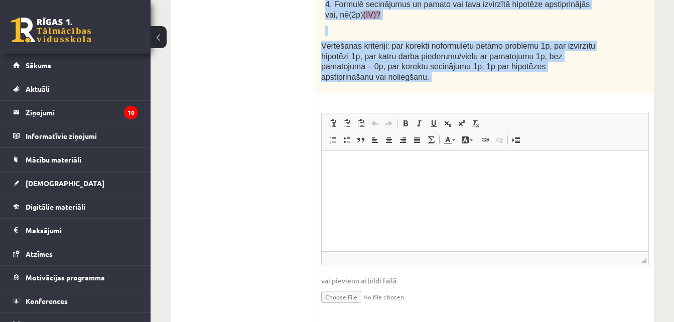
drag, startPoint x: 322, startPoint y: 52, endPoint x: 579, endPoint y: 64, distance: 256.9
copy div "Zinātnieki bieži veic eksperimentus, lai labāk izprastu dabas procesus. Tu esi …"
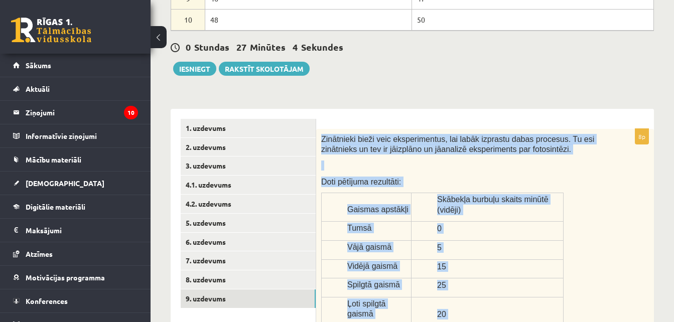
scroll to position [307, 0]
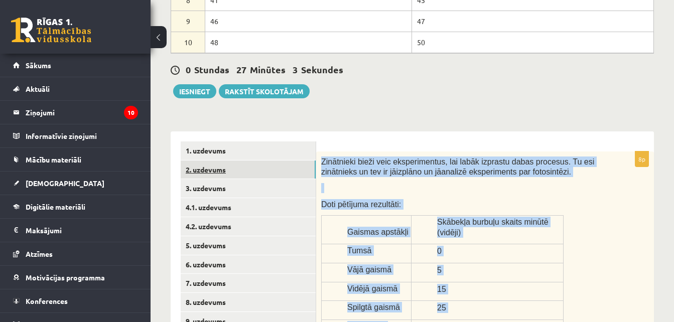
click at [220, 162] on link "2. uzdevums" at bounding box center [248, 170] width 135 height 19
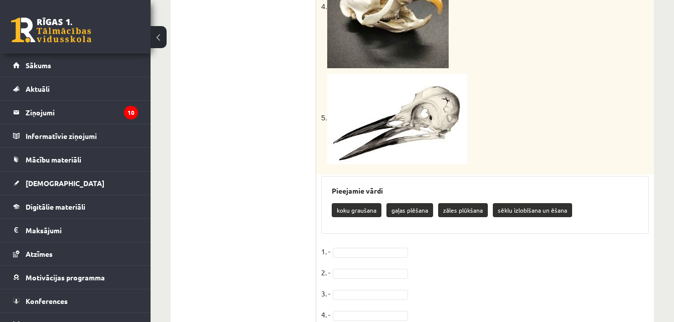
scroll to position [897, 0]
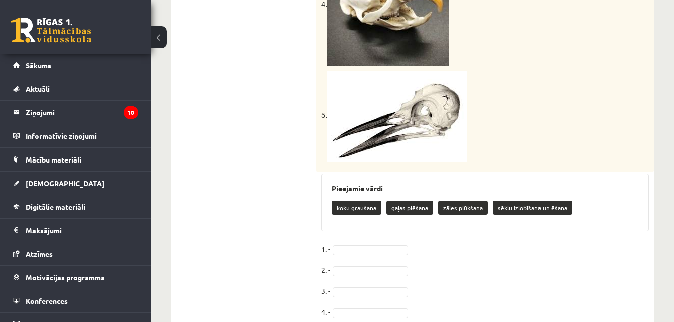
click at [623, 259] on fieldset "**********" at bounding box center [485, 294] width 328 height 105
drag, startPoint x: 333, startPoint y: 195, endPoint x: 377, endPoint y: 198, distance: 43.8
click at [377, 201] on p "koku graušana" at bounding box center [357, 208] width 50 height 14
copy p "koku graušana"
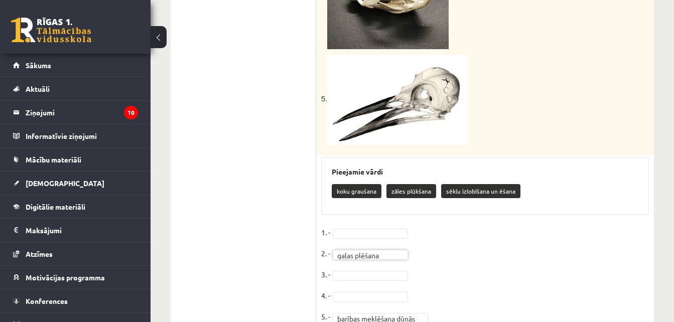
scroll to position [927, 0]
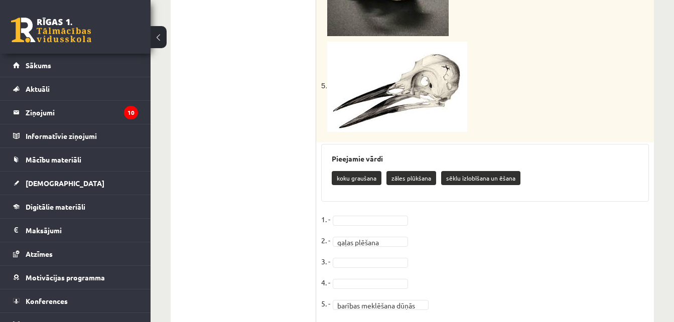
click at [367, 225] on fieldset "**********" at bounding box center [485, 264] width 328 height 105
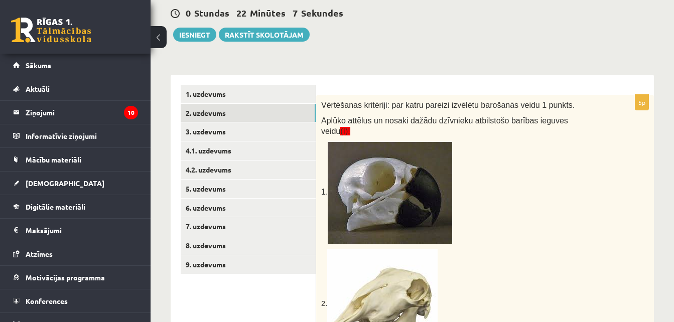
scroll to position [370, 0]
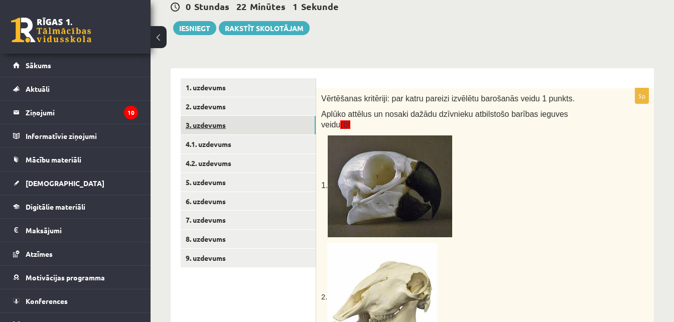
click at [228, 120] on link "3. uzdevums" at bounding box center [248, 125] width 135 height 19
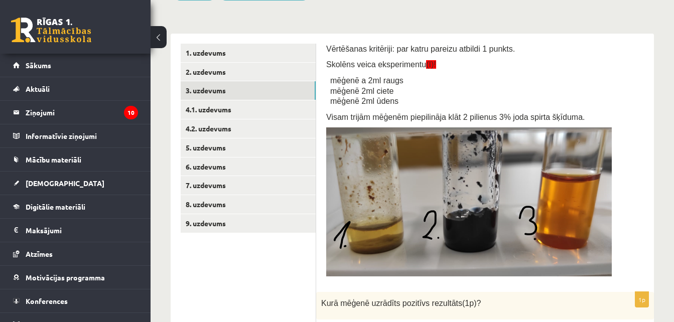
scroll to position [401, 0]
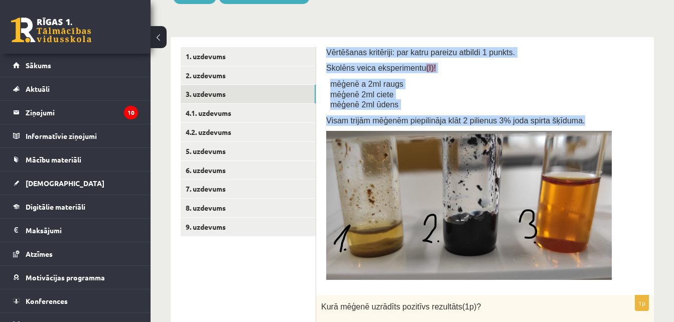
drag, startPoint x: 325, startPoint y: 48, endPoint x: 567, endPoint y: 290, distance: 341.6
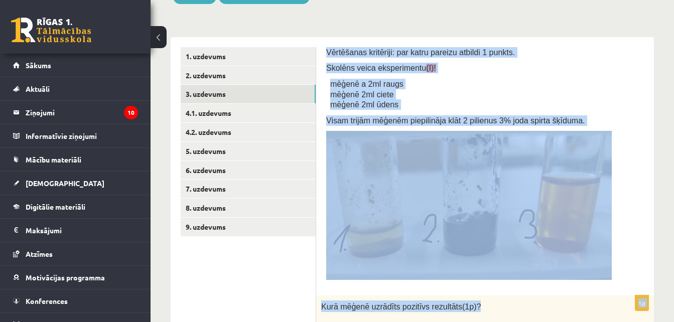
click at [580, 93] on li "mēģenē 2ml ciete" at bounding box center [487, 94] width 314 height 11
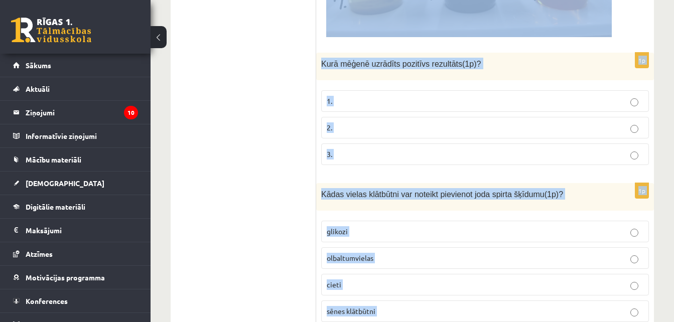
scroll to position [737, 0]
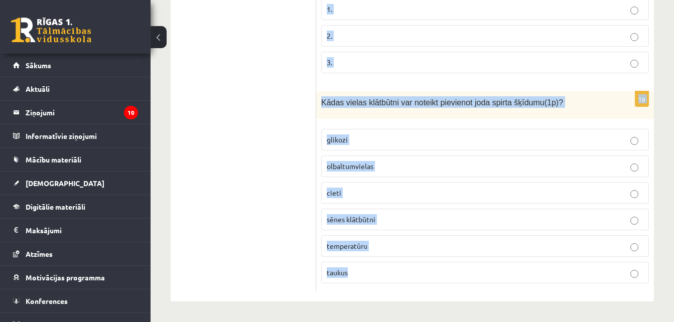
drag, startPoint x: 322, startPoint y: 52, endPoint x: 559, endPoint y: 293, distance: 338.1
click at [559, 293] on div "Vērtēšanas kritēriji: par katru pareizu atbildi 1 punkts. Skolēns veica eksperi…" at bounding box center [485, 2] width 338 height 600
copy form "Vērtēšanas kritēriji: par katru pareizu atbildi 1 punkts. Skolēns veica eksperi…"
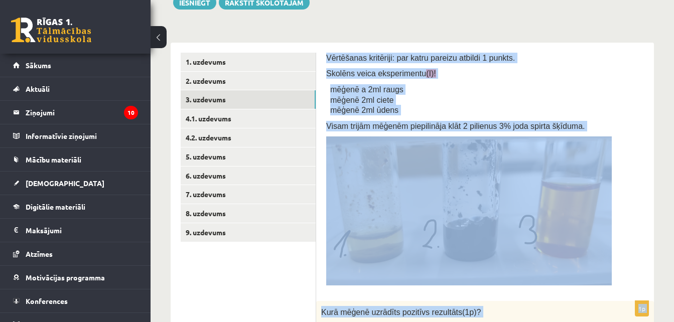
scroll to position [391, 0]
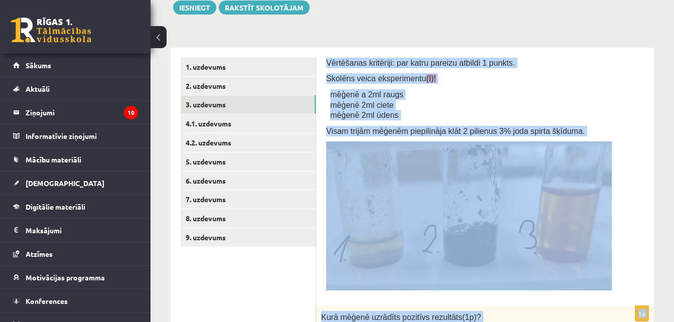
click at [591, 66] on p "Vērtēšanas kritēriji: par katru pareizu atbildi 1 punkts." at bounding box center [485, 63] width 318 height 11
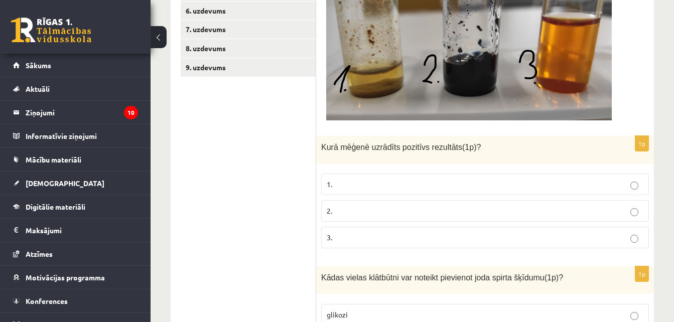
scroll to position [577, 0]
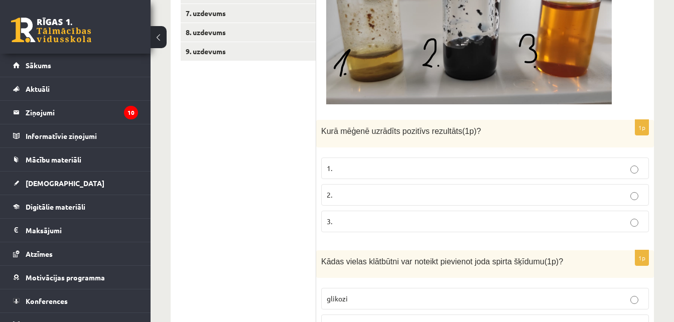
click at [473, 191] on p "2." at bounding box center [485, 195] width 317 height 11
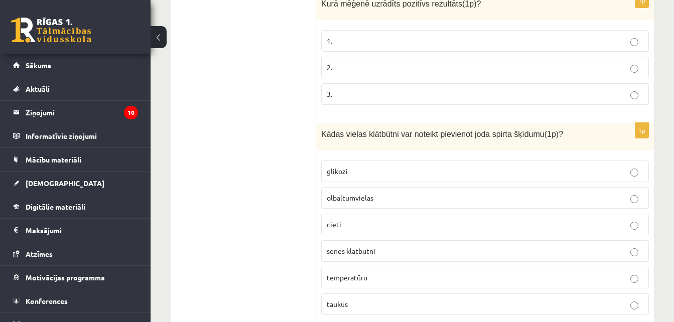
scroll to position [737, 0]
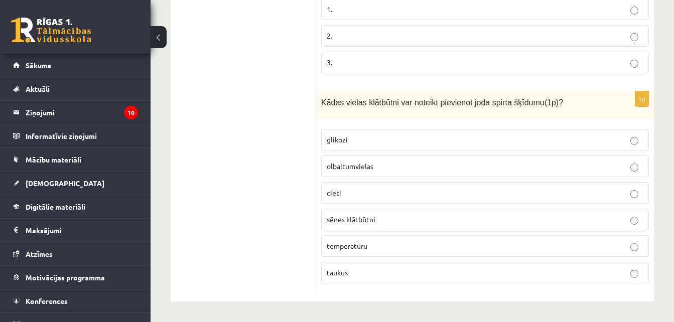
click at [355, 196] on p "cieti" at bounding box center [485, 193] width 317 height 11
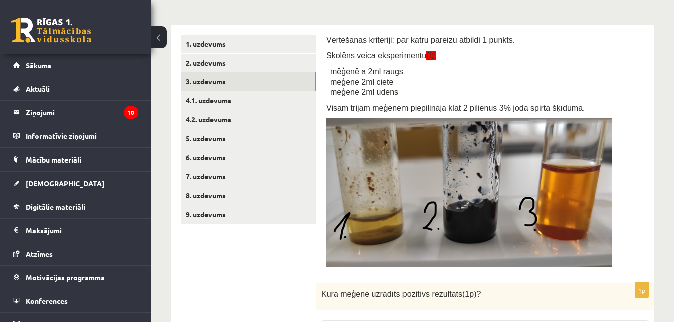
scroll to position [412, 0]
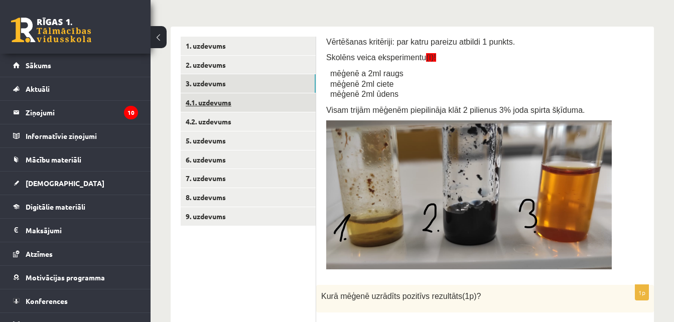
click at [269, 101] on link "4.1. uzdevums" at bounding box center [248, 102] width 135 height 19
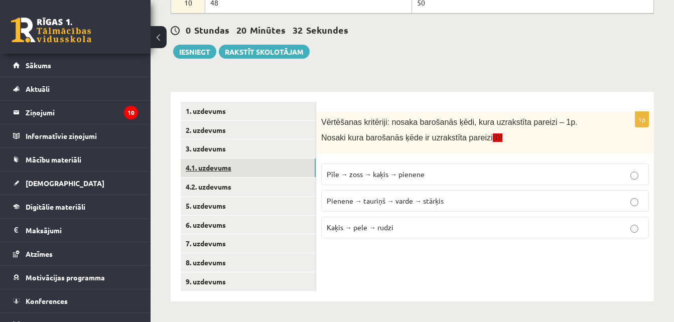
scroll to position [347, 0]
click at [220, 208] on link "5. uzdevums" at bounding box center [248, 206] width 135 height 19
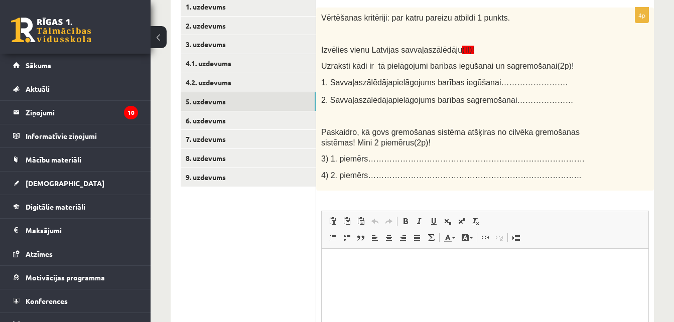
scroll to position [439, 0]
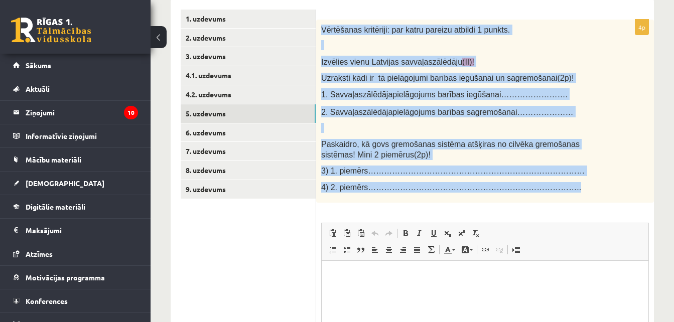
drag, startPoint x: 321, startPoint y: 27, endPoint x: 521, endPoint y: 192, distance: 259.6
click at [521, 192] on div "Vērtēšanas kritēriji: par katru pareizu atbildi 1 punkts. Izvēlies vienu Latvij…" at bounding box center [485, 112] width 338 height 184
copy div "Vērtēšanas kritēriji: par katru pareizu atbildi 1 punkts. Izvēlies vienu Latvij…"
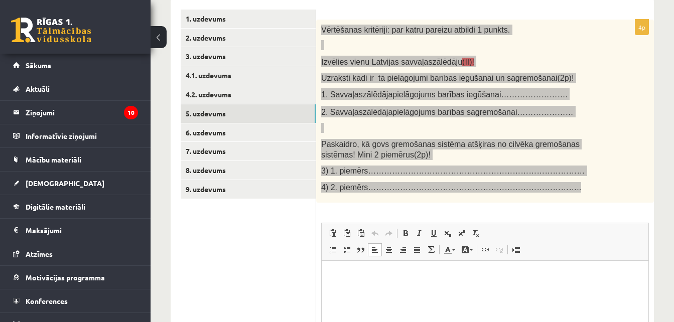
click at [423, 278] on p "Editor, wiswyg-editor-user-answer-47024832384040" at bounding box center [485, 276] width 307 height 11
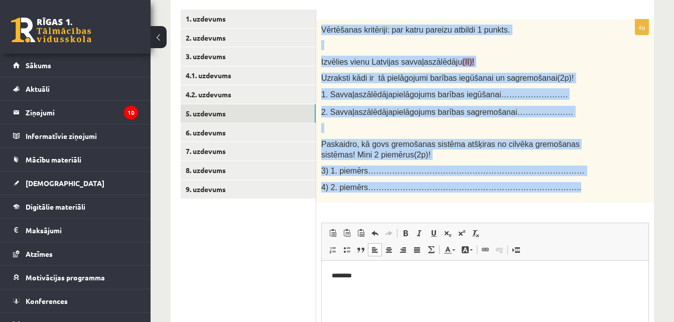
click at [366, 134] on div "Vērtēšanas kritēriji: par katru pareizu atbildi 1 punkts. Izvēlies vienu Latvij…" at bounding box center [485, 112] width 338 height 184
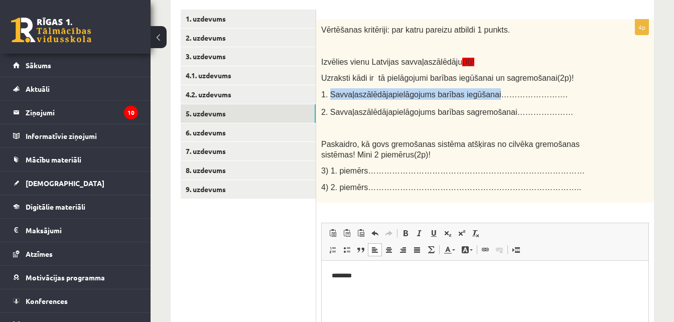
drag, startPoint x: 328, startPoint y: 93, endPoint x: 484, endPoint y: 90, distance: 155.7
click at [484, 90] on p "1. Savvaļas zālēdāja pielāgojums barības iegūšanai……………………." at bounding box center [460, 94] width 278 height 12
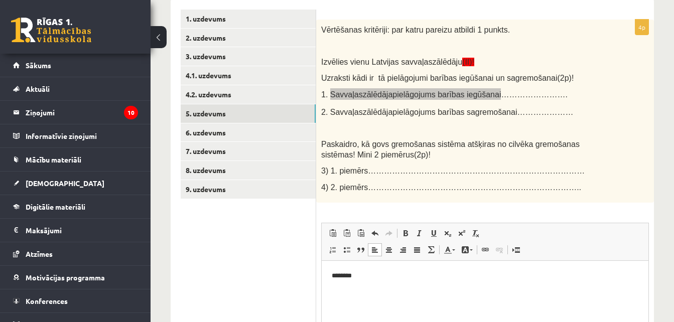
click at [365, 298] on html "********" at bounding box center [485, 284] width 327 height 47
click at [329, 292] on html "**********" at bounding box center [485, 284] width 327 height 47
click at [332, 253] on span at bounding box center [333, 250] width 8 height 8
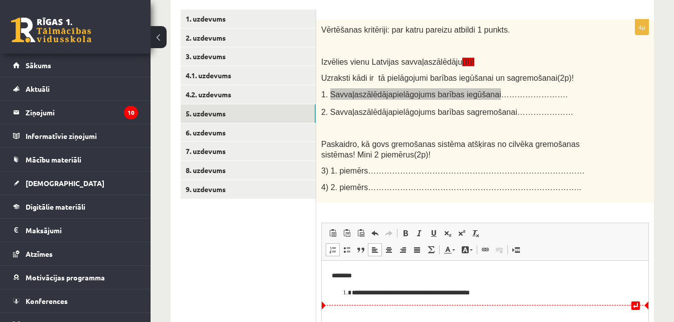
click at [508, 295] on li "**********" at bounding box center [485, 293] width 267 height 11
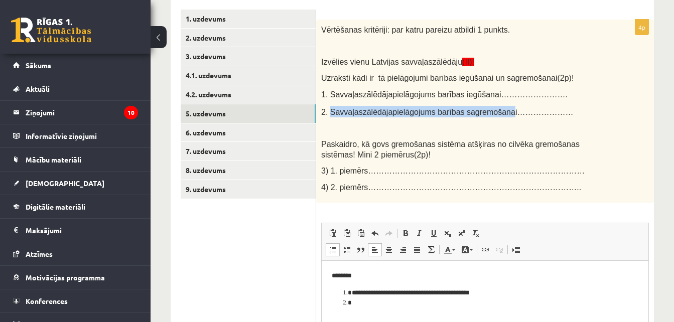
drag, startPoint x: 330, startPoint y: 109, endPoint x: 499, endPoint y: 112, distance: 168.3
click at [499, 112] on p "2. Savvaļas zālēdāja pielāgojums barības sagremošanai…………………" at bounding box center [460, 112] width 278 height 12
click at [374, 304] on li "Editor, wiswyg-editor-user-answer-47024832384040" at bounding box center [485, 303] width 267 height 11
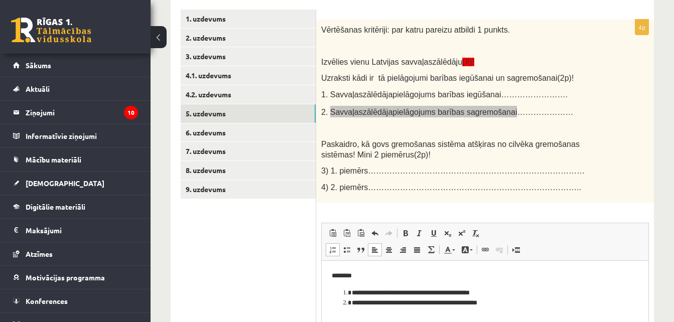
click at [500, 288] on li "**********" at bounding box center [485, 293] width 267 height 11
click at [556, 292] on li "**********" at bounding box center [485, 293] width 267 height 11
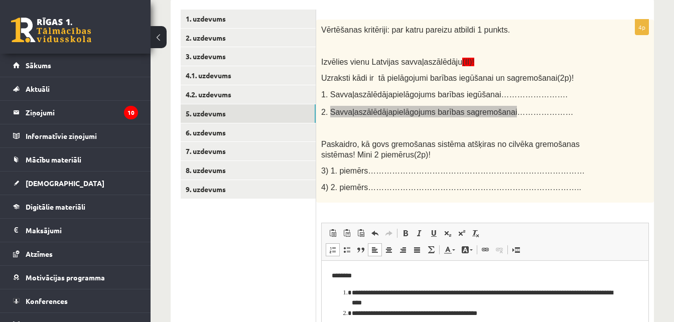
click at [601, 309] on li "**********" at bounding box center [485, 314] width 267 height 11
click at [361, 302] on li "**********" at bounding box center [485, 298] width 267 height 21
click at [365, 302] on li "**********" at bounding box center [485, 298] width 267 height 21
click at [362, 302] on li "**********" at bounding box center [485, 298] width 267 height 21
click at [397, 303] on li "**********" at bounding box center [485, 298] width 267 height 21
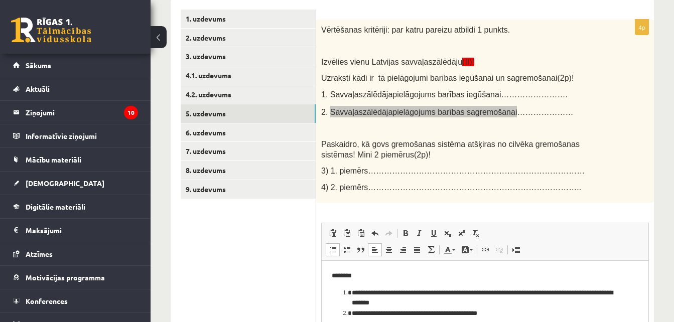
click at [414, 306] on li "**********" at bounding box center [485, 298] width 267 height 21
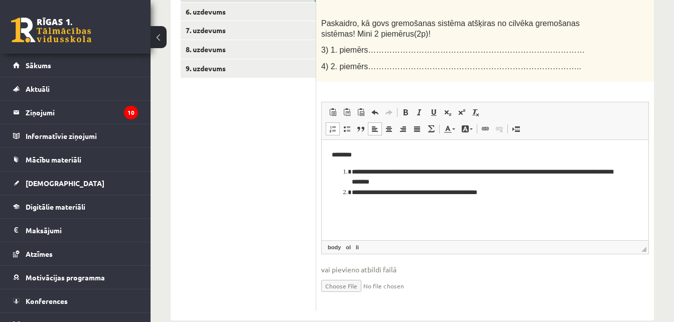
scroll to position [580, 0]
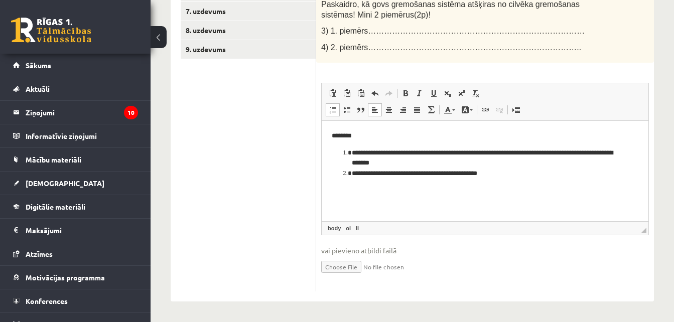
click at [530, 166] on li "**********" at bounding box center [485, 158] width 267 height 21
click at [533, 175] on li "**********" at bounding box center [485, 174] width 267 height 11
drag, startPoint x: 405, startPoint y: 152, endPoint x: 352, endPoint y: 149, distance: 53.3
click at [352, 149] on li "**********" at bounding box center [485, 158] width 267 height 21
drag, startPoint x: 488, startPoint y: 153, endPoint x: 469, endPoint y: 153, distance: 19.1
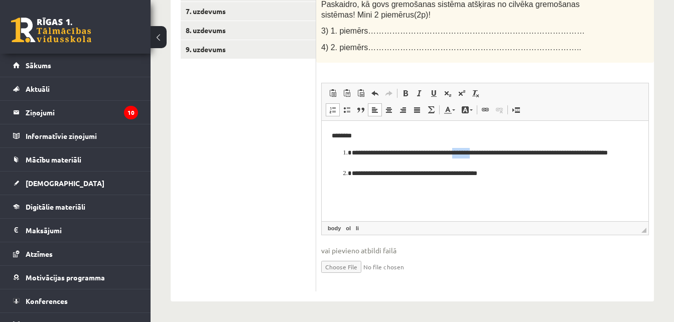
click at [469, 153] on li "**********" at bounding box center [485, 158] width 267 height 21
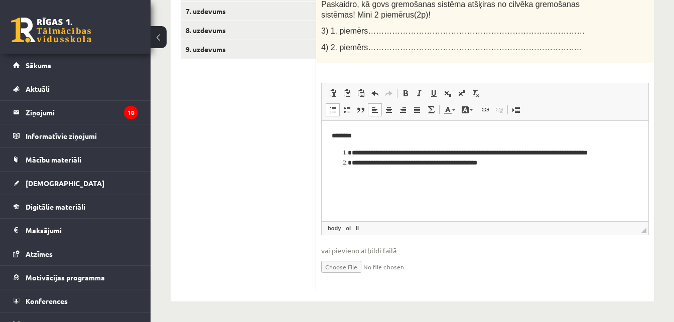
click at [596, 154] on li "**********" at bounding box center [485, 153] width 267 height 11
click at [516, 166] on li "**********" at bounding box center [485, 163] width 267 height 11
click at [378, 162] on li "**********" at bounding box center [485, 163] width 267 height 11
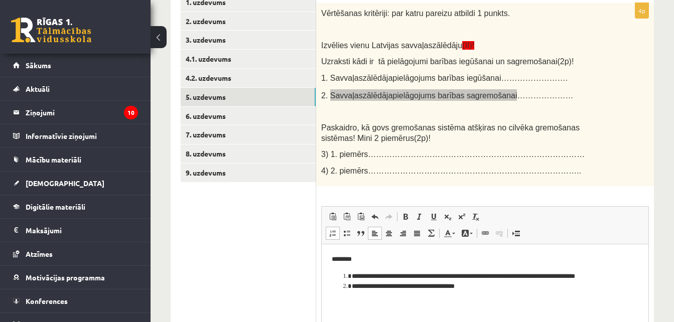
scroll to position [451, 0]
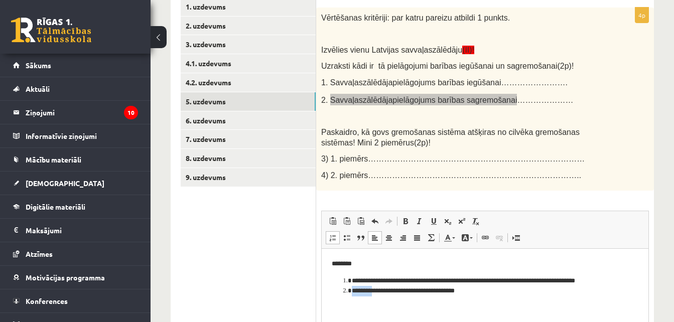
drag, startPoint x: 377, startPoint y: 290, endPoint x: 354, endPoint y: 290, distance: 23.6
click at [354, 290] on li "**********" at bounding box center [485, 291] width 267 height 11
click at [494, 296] on li "**********" at bounding box center [485, 291] width 267 height 11
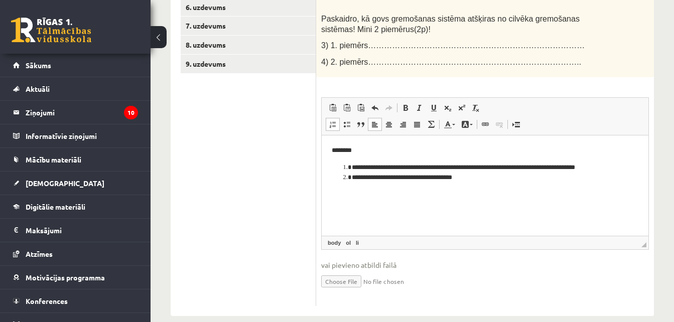
scroll to position [572, 0]
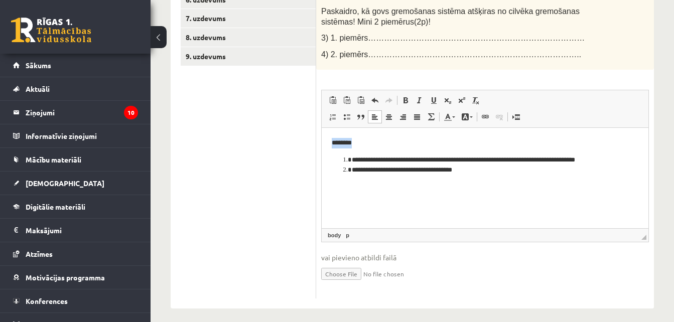
drag, startPoint x: 371, startPoint y: 133, endPoint x: 312, endPoint y: 138, distance: 59.0
click at [322, 138] on html "**********" at bounding box center [485, 157] width 327 height 58
click at [514, 175] on li "**********" at bounding box center [485, 170] width 267 height 11
click at [565, 170] on li "**********" at bounding box center [485, 170] width 267 height 11
click at [586, 172] on li "**********" at bounding box center [485, 170] width 267 height 11
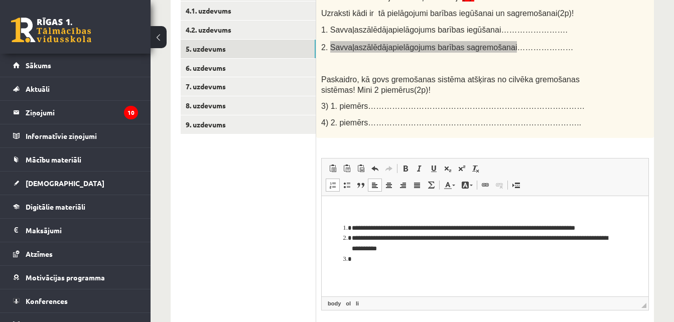
scroll to position [505, 0]
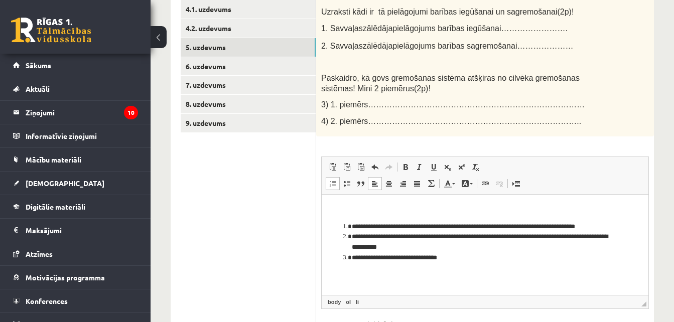
click at [281, 190] on ul "1. uzdevums 2. uzdevums 3. uzdevums 4.1. uzdevums 4.2. uzdevums 5. uzdevums 6. …" at bounding box center [249, 154] width 136 height 423
click at [280, 69] on link "6. uzdevums" at bounding box center [248, 66] width 135 height 19
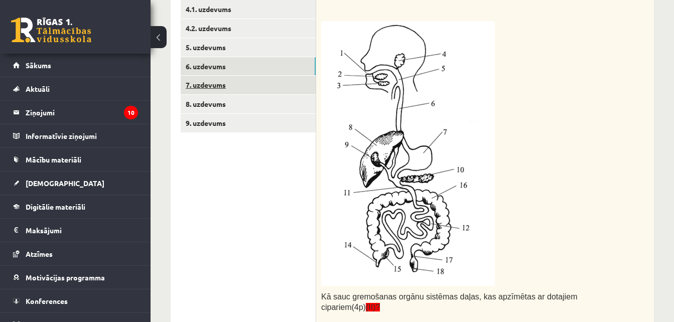
click at [285, 77] on link "7. uzdevums" at bounding box center [248, 85] width 135 height 19
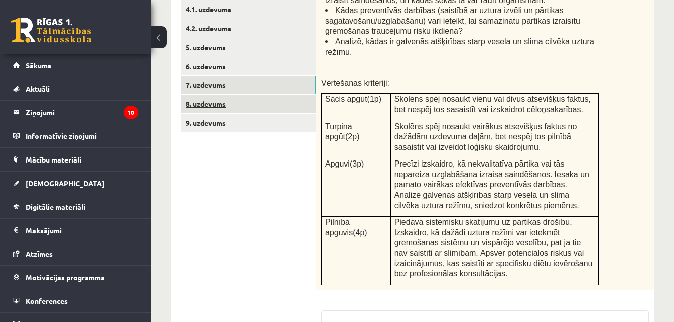
click at [288, 102] on link "8. uzdevums" at bounding box center [248, 104] width 135 height 19
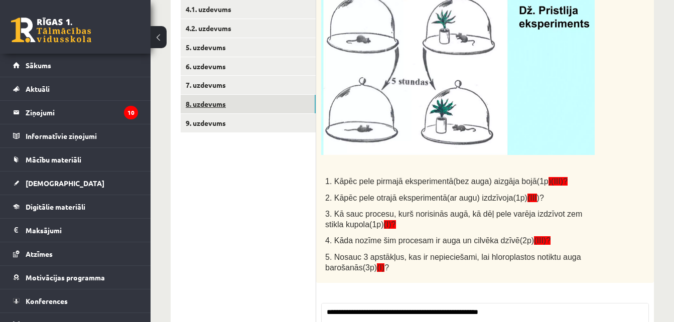
click at [282, 110] on link "8. uzdevums" at bounding box center [248, 104] width 135 height 19
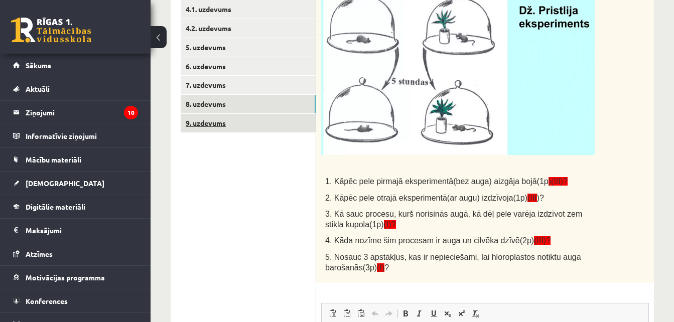
scroll to position [0, 0]
click at [282, 118] on link "9. uzdevums" at bounding box center [248, 123] width 135 height 19
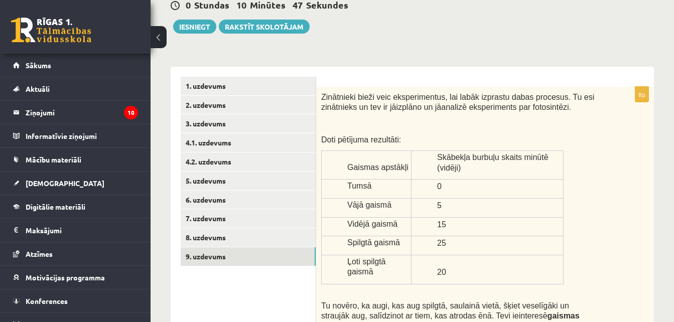
scroll to position [406, 0]
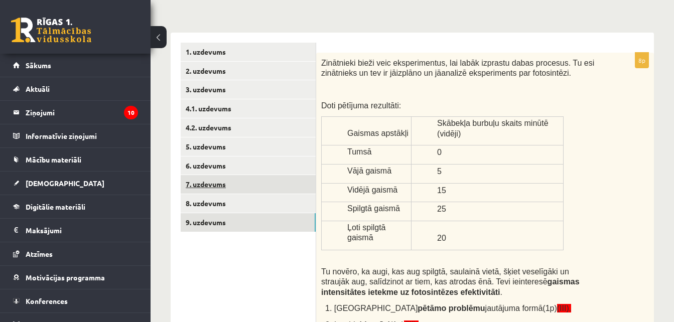
click at [284, 183] on link "7. uzdevums" at bounding box center [248, 184] width 135 height 19
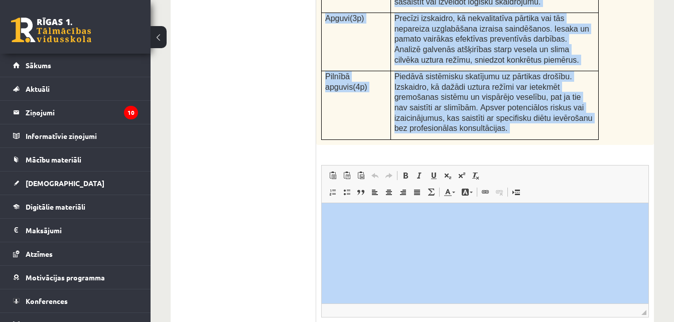
scroll to position [713, 0]
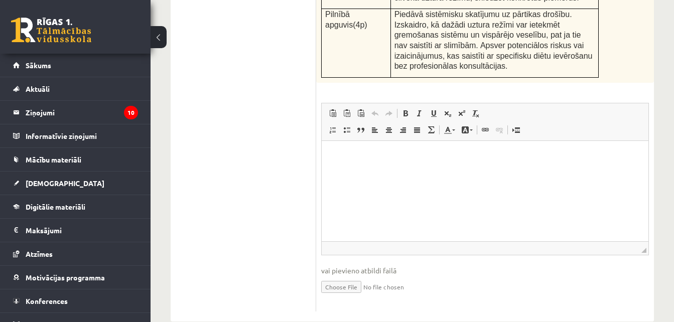
drag, startPoint x: 320, startPoint y: 27, endPoint x: 639, endPoint y: 50, distance: 319.7
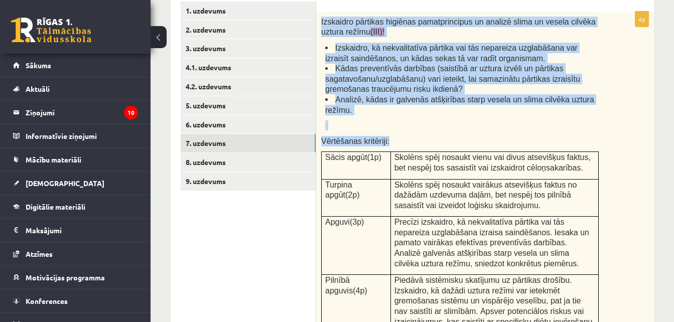
scroll to position [445, 0]
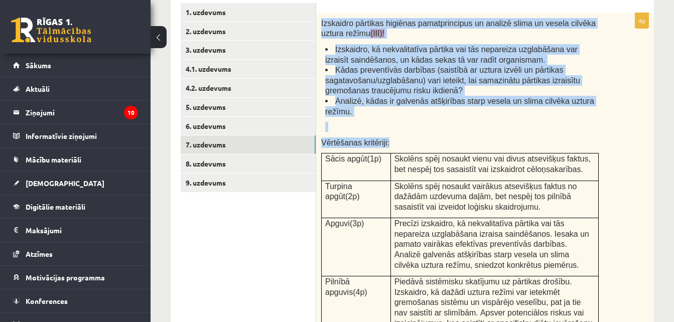
click at [623, 136] on div "Izskaidro pārtikas higiēnas pamatprincipus un analizē slima un vesela cilvēka u…" at bounding box center [485, 181] width 338 height 337
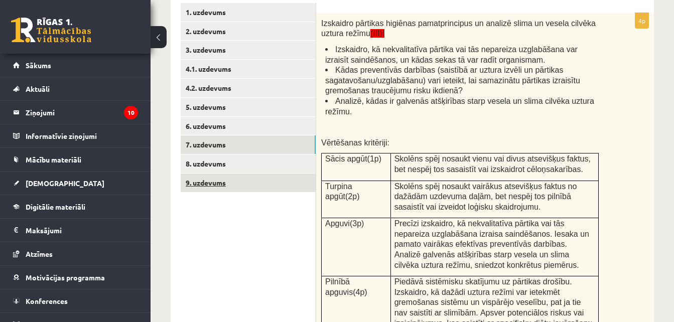
click at [276, 179] on link "9. uzdevums" at bounding box center [248, 183] width 135 height 19
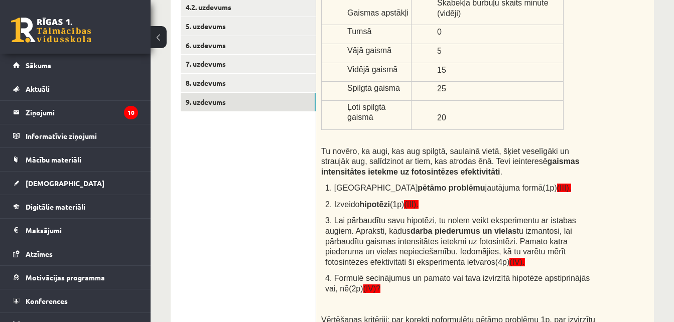
scroll to position [528, 0]
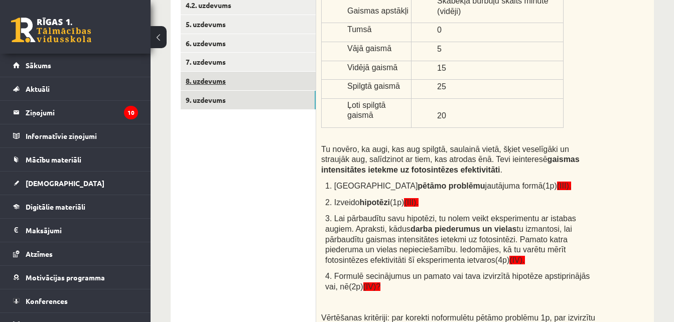
click at [275, 85] on link "8. uzdevums" at bounding box center [248, 81] width 135 height 19
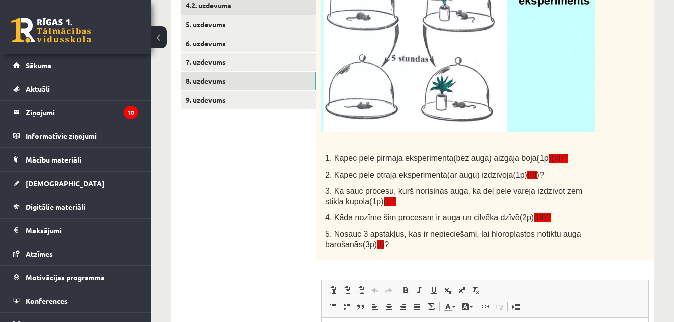
scroll to position [0, 0]
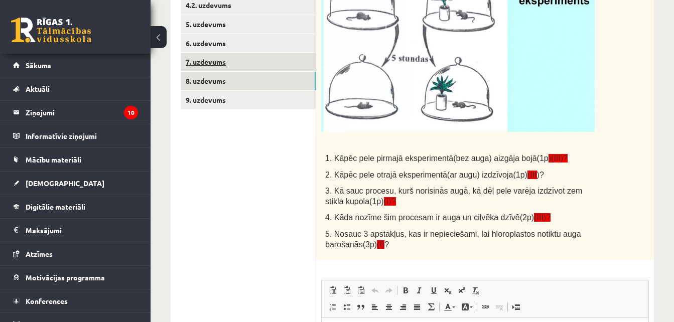
click at [270, 64] on link "7. uzdevums" at bounding box center [248, 62] width 135 height 19
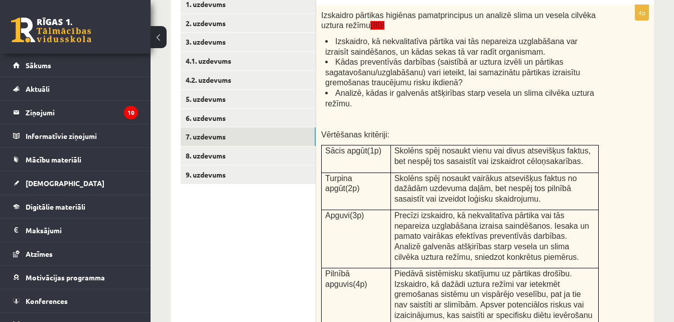
scroll to position [455, 0]
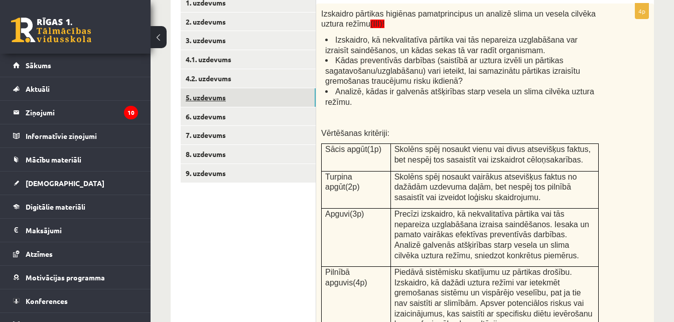
click at [263, 91] on link "5. uzdevums" at bounding box center [248, 97] width 135 height 19
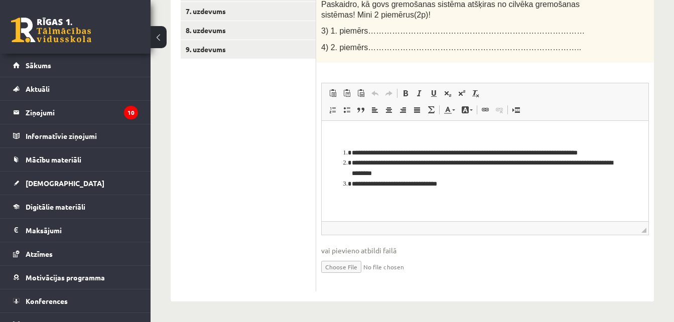
scroll to position [580, 0]
click at [508, 189] on li "**********" at bounding box center [485, 184] width 267 height 11
click at [261, 78] on ul "1. uzdevums 2. uzdevums 3. uzdevums 4.1. uzdevums 4.2. uzdevums 5. uzdevums 6. …" at bounding box center [249, 80] width 136 height 423
click at [462, 185] on li "**********" at bounding box center [485, 184] width 267 height 11
click at [266, 194] on ul "1. uzdevums 2. uzdevums 3. uzdevums 4.1. uzdevums 4.2. uzdevums 5. uzdevums 6. …" at bounding box center [249, 80] width 136 height 423
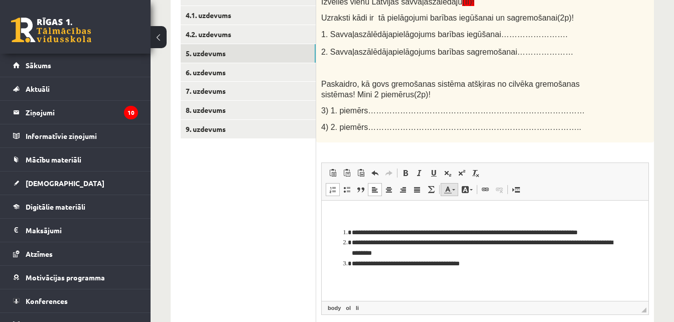
scroll to position [493, 0]
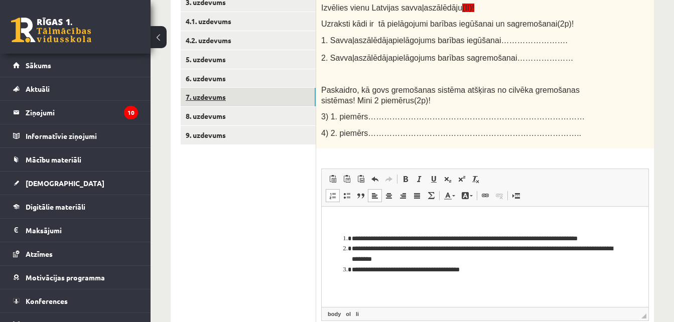
click at [221, 105] on link "7. uzdevums" at bounding box center [248, 97] width 135 height 19
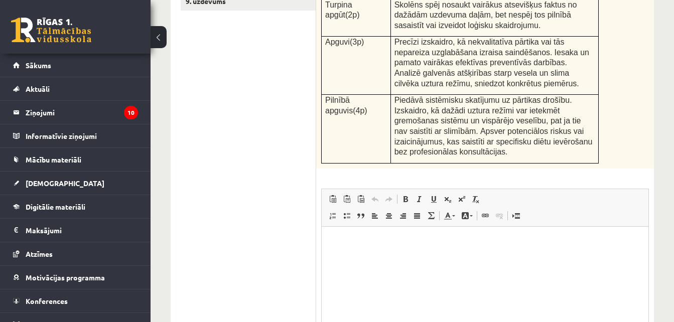
scroll to position [713, 0]
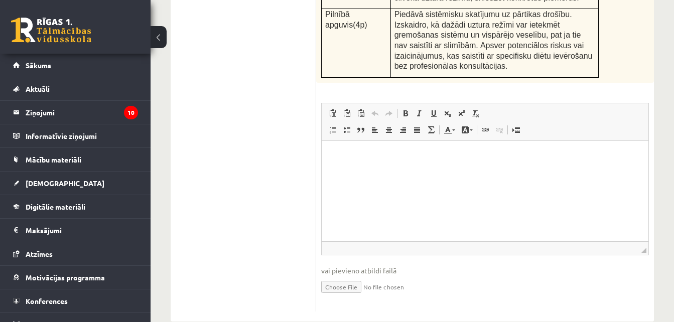
click at [440, 171] on html at bounding box center [485, 156] width 327 height 31
click at [459, 152] on p "**********" at bounding box center [485, 156] width 307 height 11
click at [512, 156] on p "**********" at bounding box center [485, 156] width 307 height 11
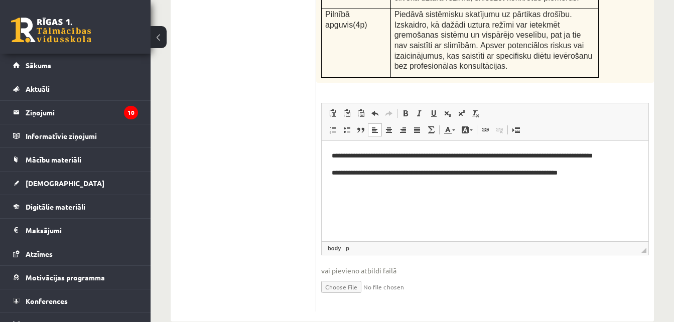
click at [614, 186] on html "**********" at bounding box center [485, 164] width 327 height 47
click at [332, 155] on p "**********" at bounding box center [485, 156] width 307 height 11
click at [361, 186] on p "Editor, wiswyg-editor-user-answer-47024755321900" at bounding box center [485, 189] width 307 height 11
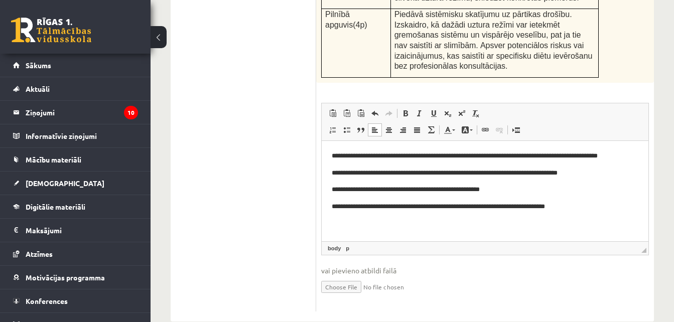
click at [560, 206] on p "**********" at bounding box center [485, 206] width 307 height 11
click at [585, 206] on p "**********" at bounding box center [485, 206] width 307 height 11
click at [605, 207] on p "**********" at bounding box center [485, 206] width 307 height 11
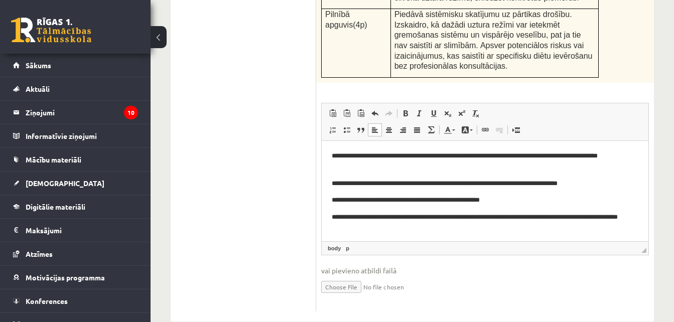
scroll to position [19, 0]
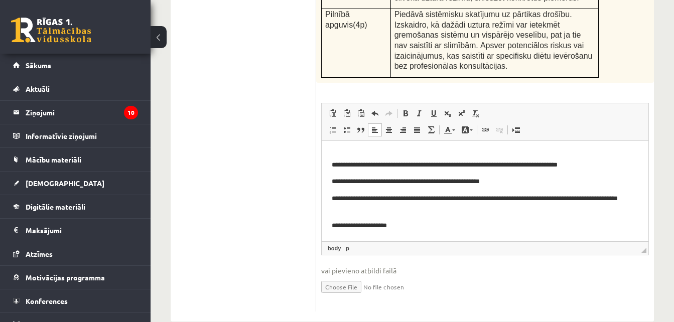
drag, startPoint x: 646, startPoint y: 174, endPoint x: 977, endPoint y: 361, distance: 380.2
click at [454, 233] on html "**********" at bounding box center [485, 181] width 327 height 119
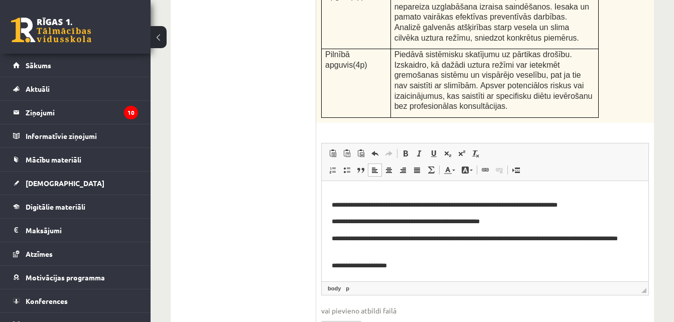
scroll to position [713, 0]
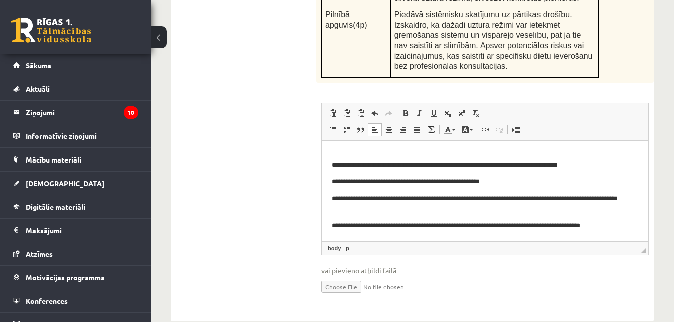
click at [513, 266] on span "vai pievieno atbildi failā" at bounding box center [485, 271] width 328 height 11
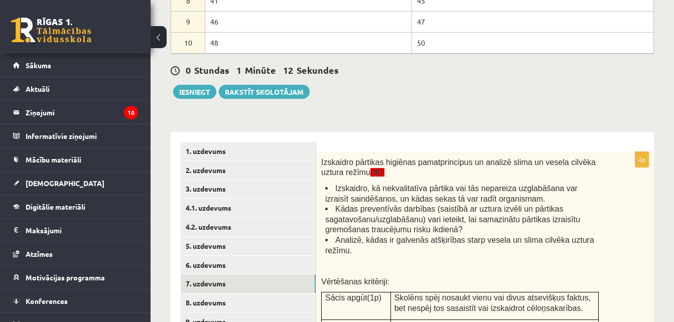
scroll to position [353, 0]
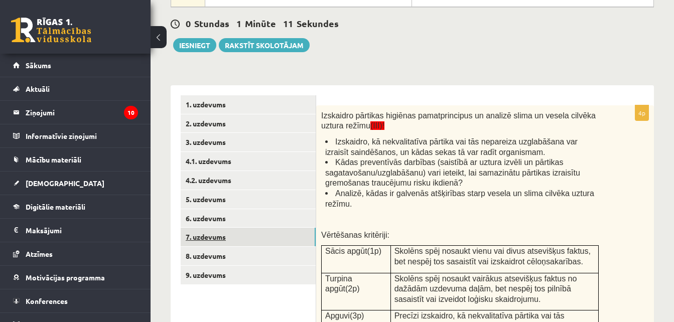
click at [249, 240] on link "7. uzdevums" at bounding box center [248, 237] width 135 height 19
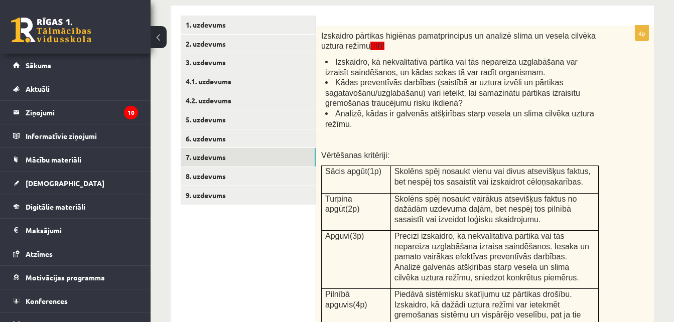
scroll to position [397, 0]
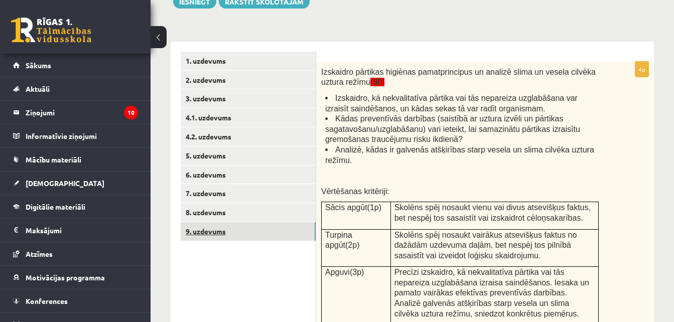
click at [281, 237] on link "9. uzdevums" at bounding box center [248, 231] width 135 height 19
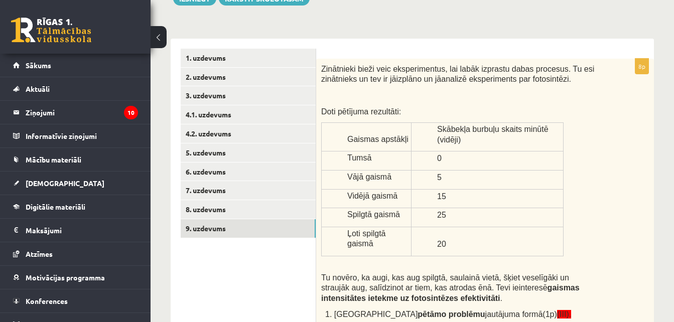
scroll to position [381, 0]
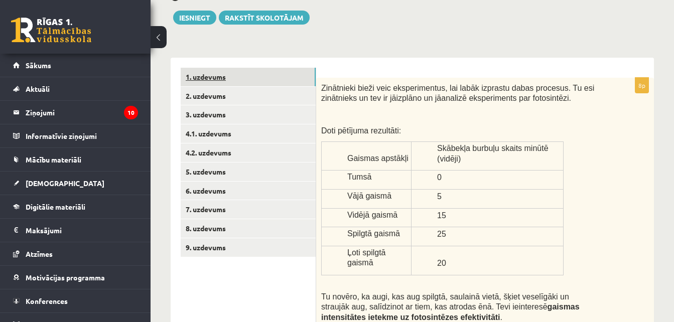
click at [203, 80] on link "1. uzdevums" at bounding box center [248, 77] width 135 height 19
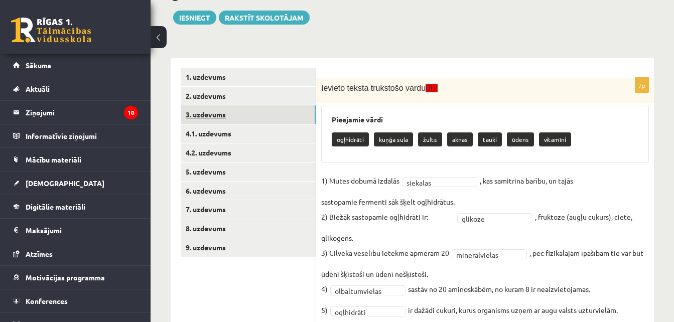
click at [230, 117] on link "3. uzdevums" at bounding box center [248, 114] width 135 height 19
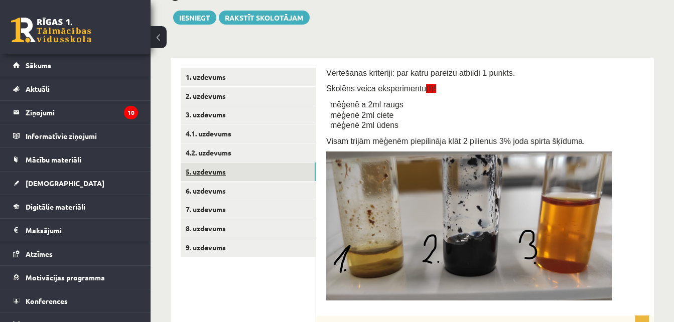
click at [246, 163] on link "5. uzdevums" at bounding box center [248, 172] width 135 height 19
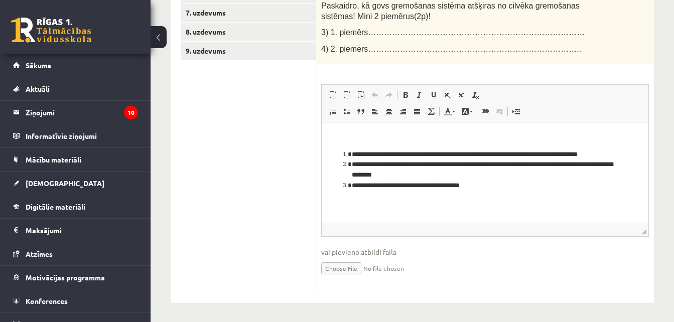
scroll to position [580, 0]
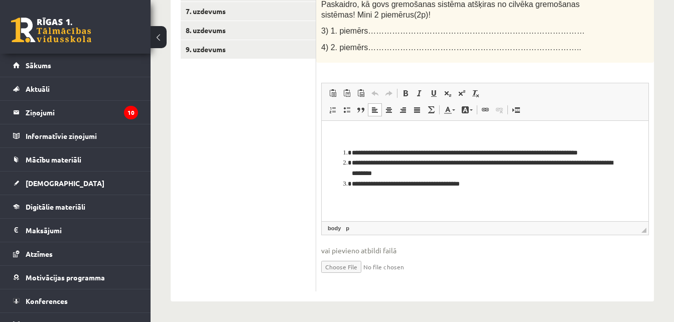
click at [488, 184] on li "**********" at bounding box center [485, 184] width 267 height 11
drag, startPoint x: 681, startPoint y: 250, endPoint x: 665, endPoint y: 87, distance: 163.5
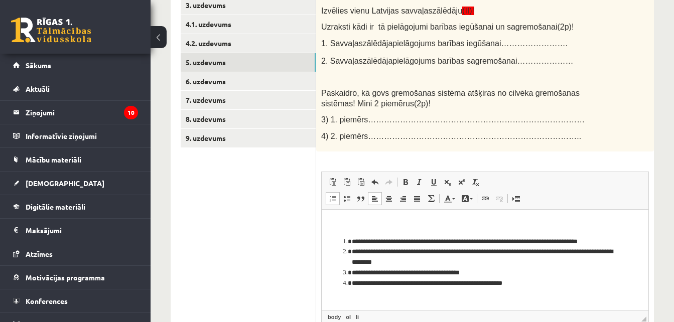
scroll to position [430, 0]
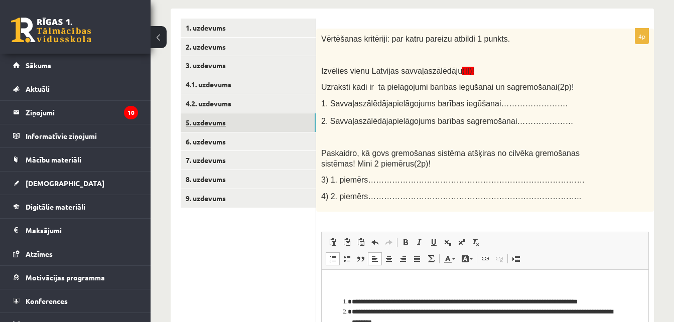
click at [234, 118] on link "5. uzdevums" at bounding box center [248, 122] width 135 height 19
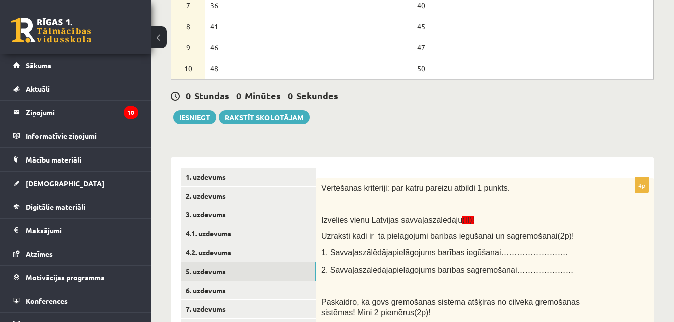
scroll to position [270, 0]
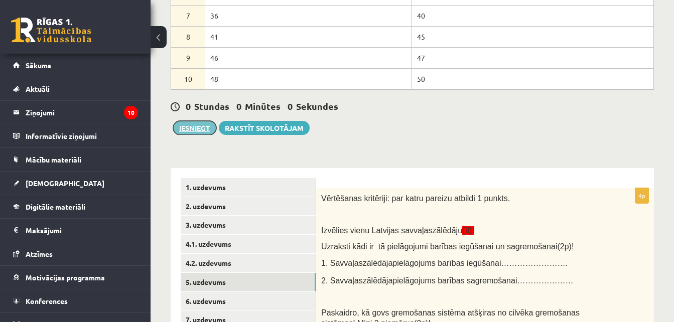
click at [205, 129] on button "Iesniegt" at bounding box center [194, 128] width 43 height 14
